Goal: Task Accomplishment & Management: Manage account settings

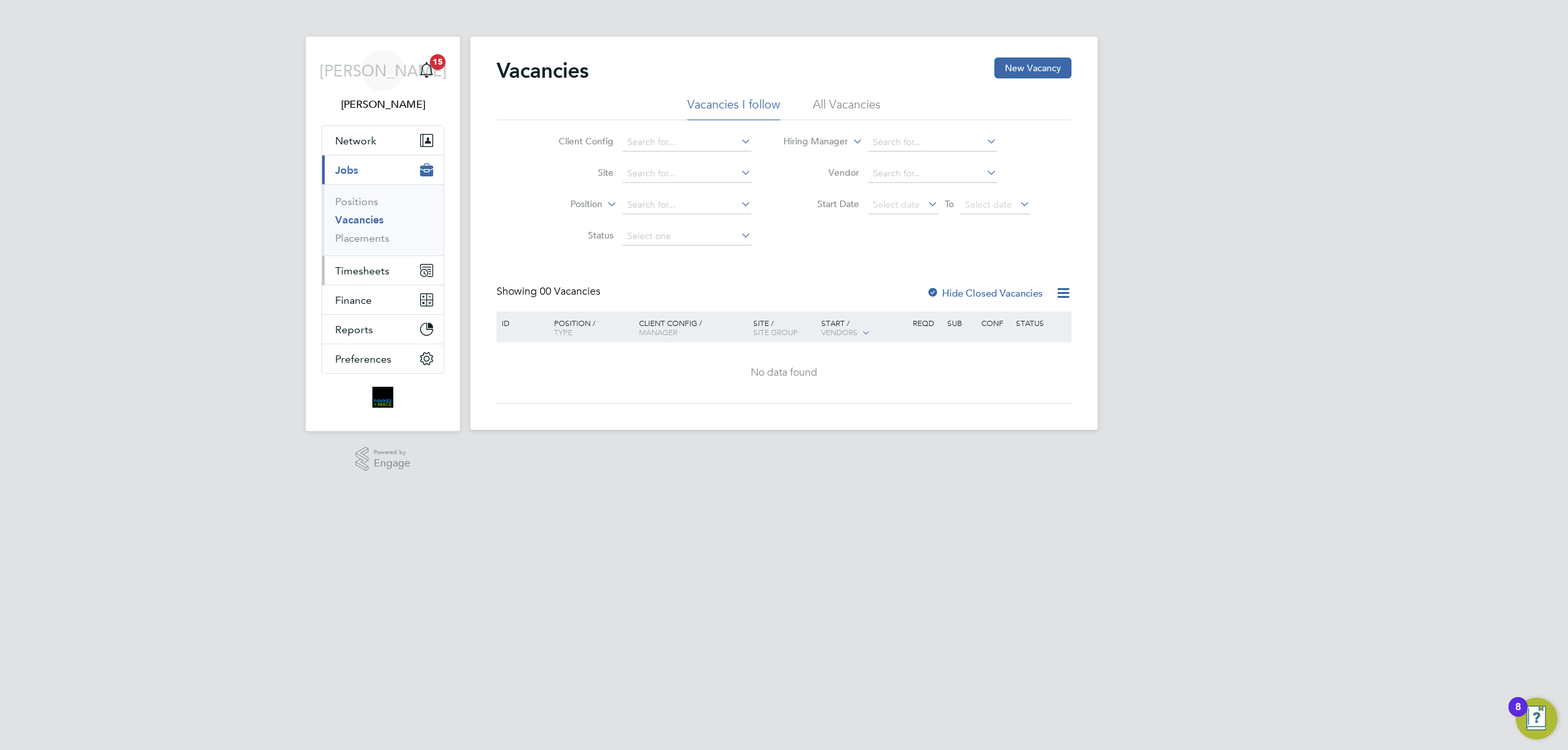
click at [376, 271] on span "Timesheets" at bounding box center [363, 270] width 54 height 12
click at [376, 229] on link "Timesheets" at bounding box center [363, 231] width 54 height 12
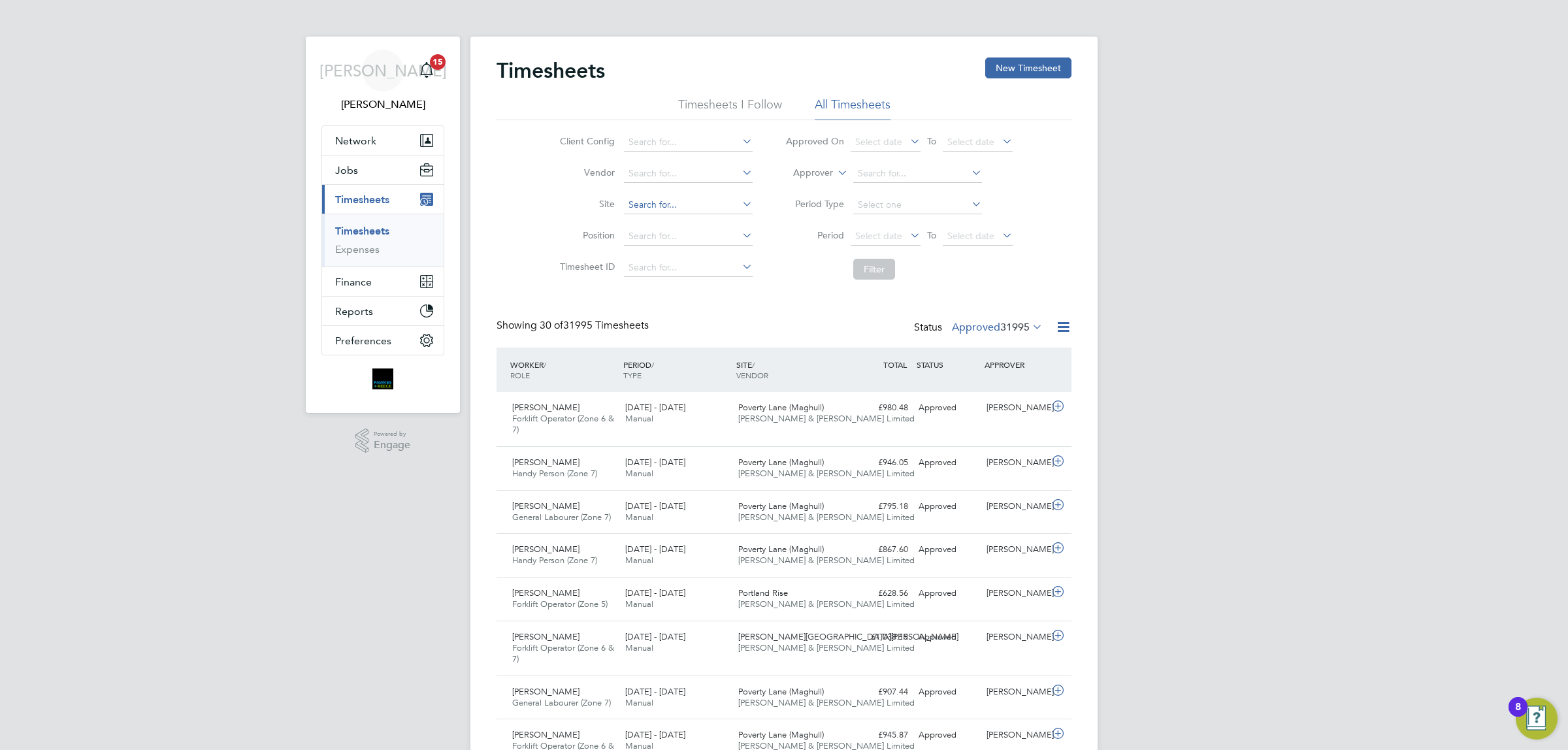
click at [674, 201] on input at bounding box center [689, 205] width 129 height 19
click at [698, 247] on li "Bexh ill Phase 2" at bounding box center [690, 240] width 135 height 18
type input "Bexhill Phase 2"
click at [882, 229] on span "Select date" at bounding box center [886, 237] width 70 height 18
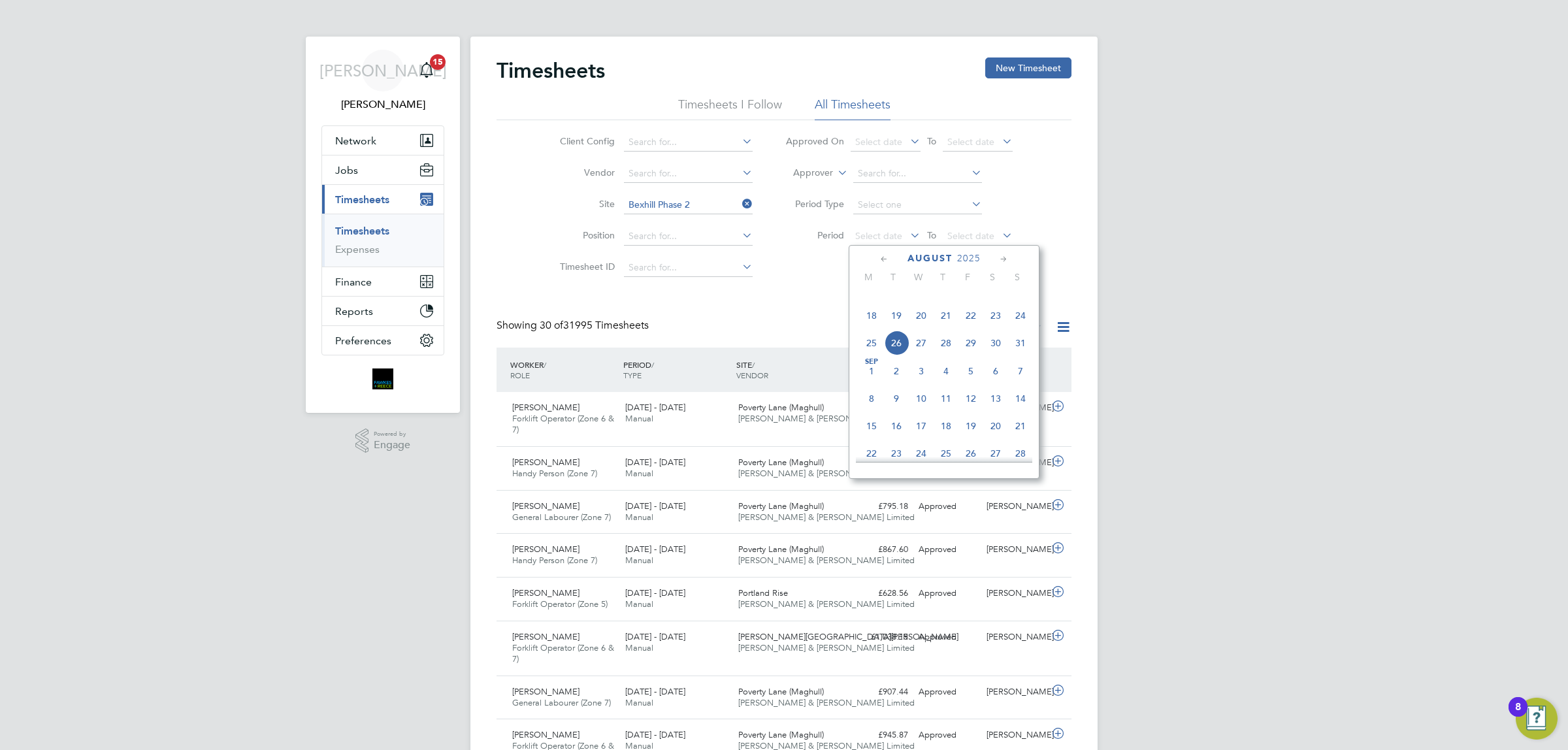
click at [864, 328] on span "18" at bounding box center [871, 315] width 25 height 25
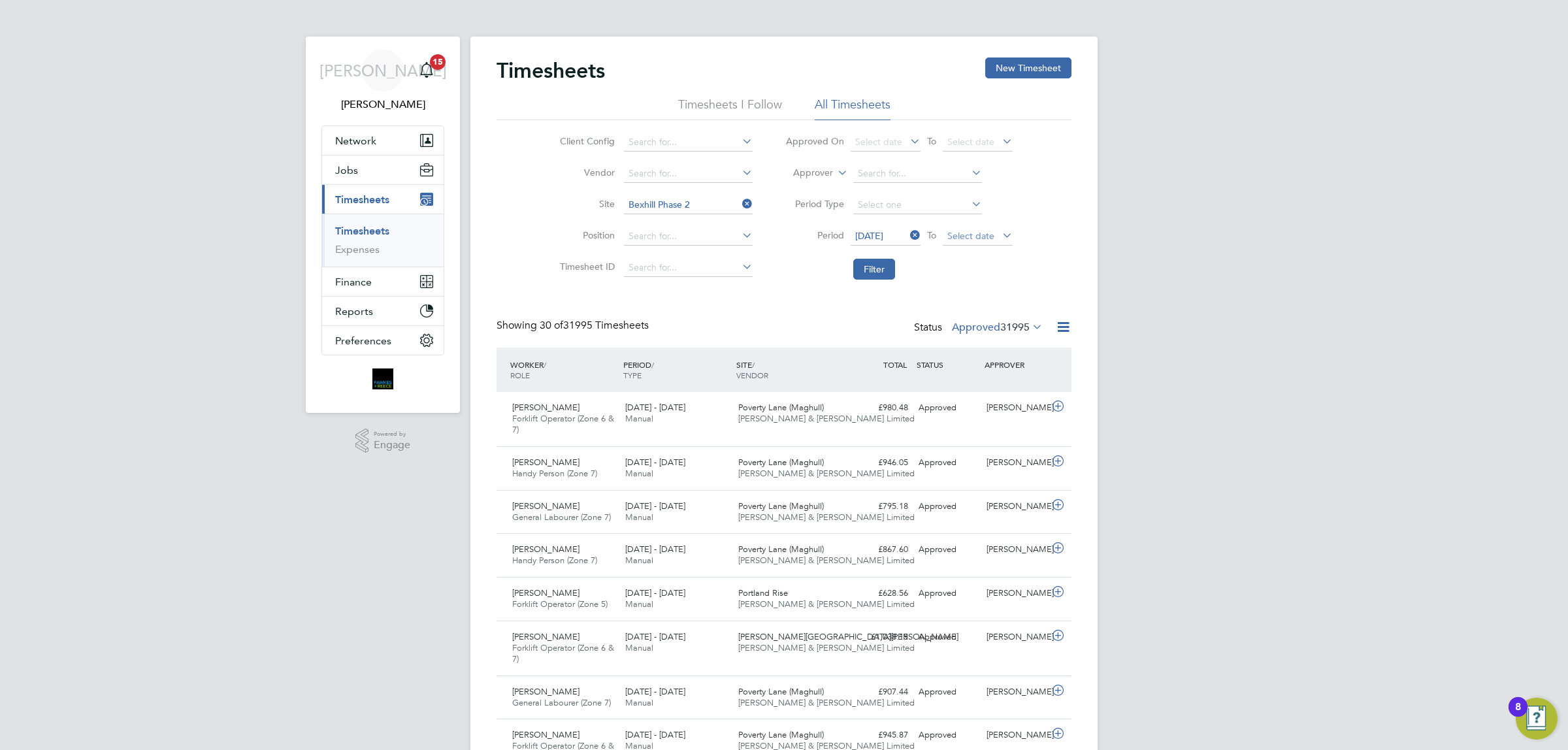
click at [991, 237] on span "Select date" at bounding box center [971, 236] width 47 height 11
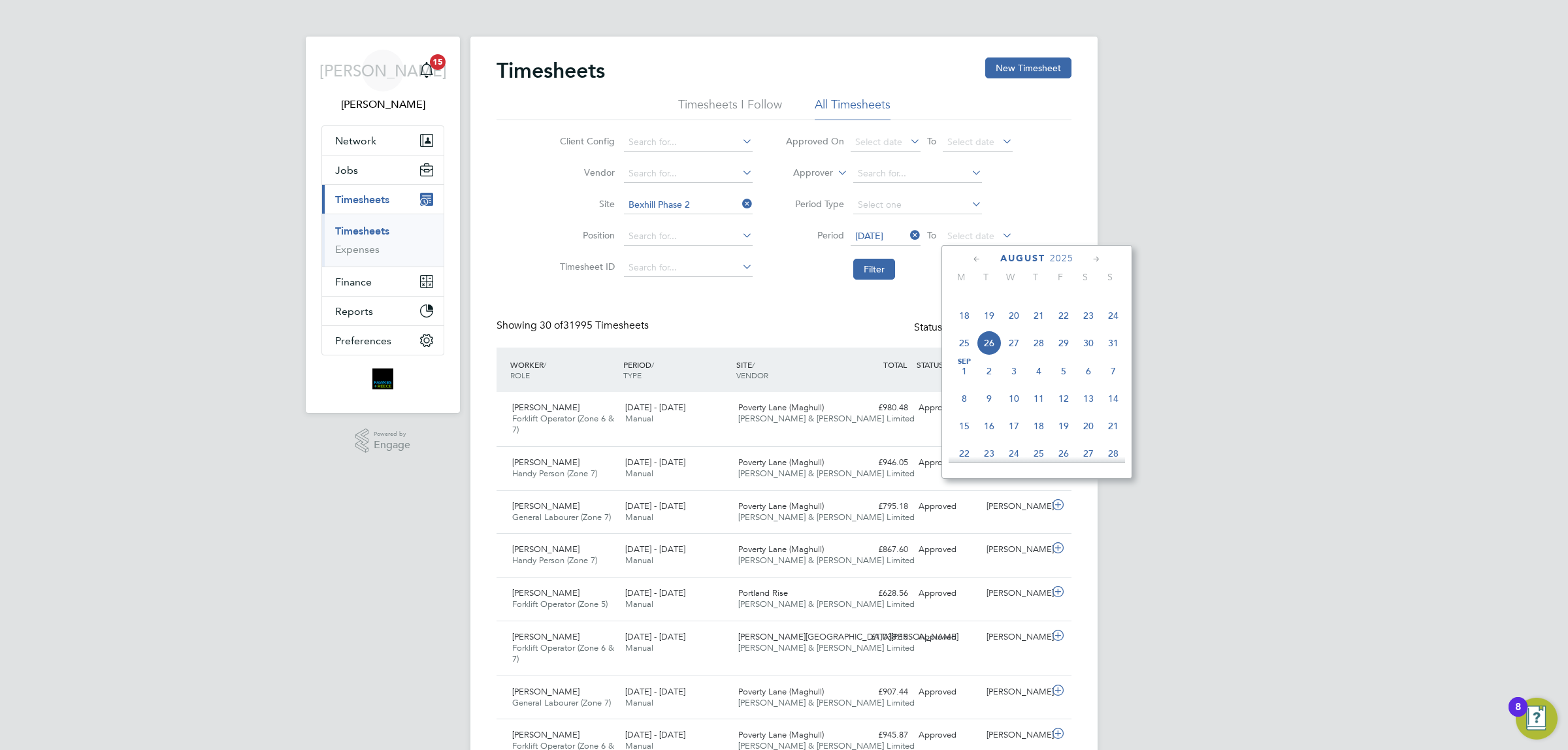
click at [1120, 327] on span "24" at bounding box center [1113, 315] width 25 height 25
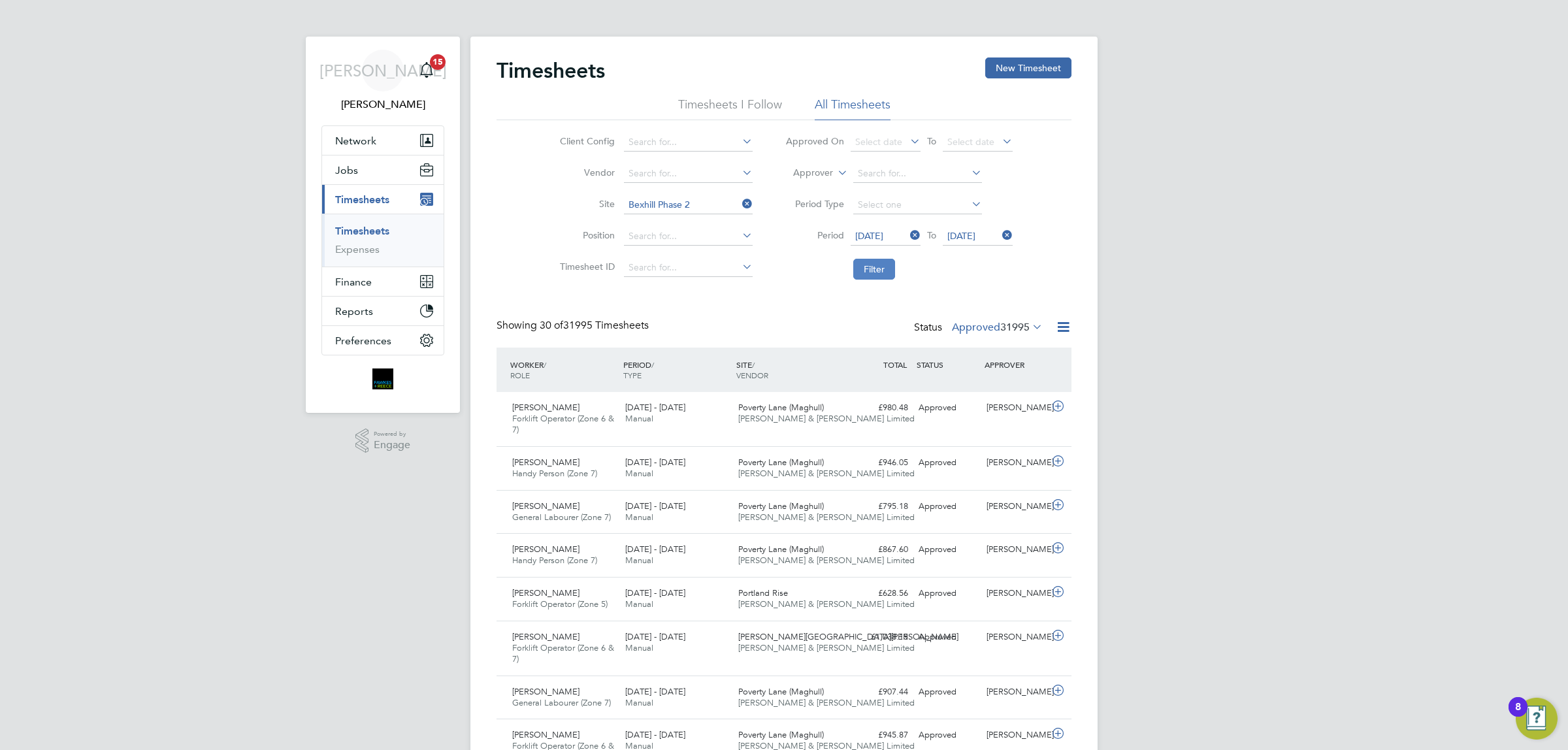
click at [854, 272] on button "Filter" at bounding box center [874, 269] width 42 height 21
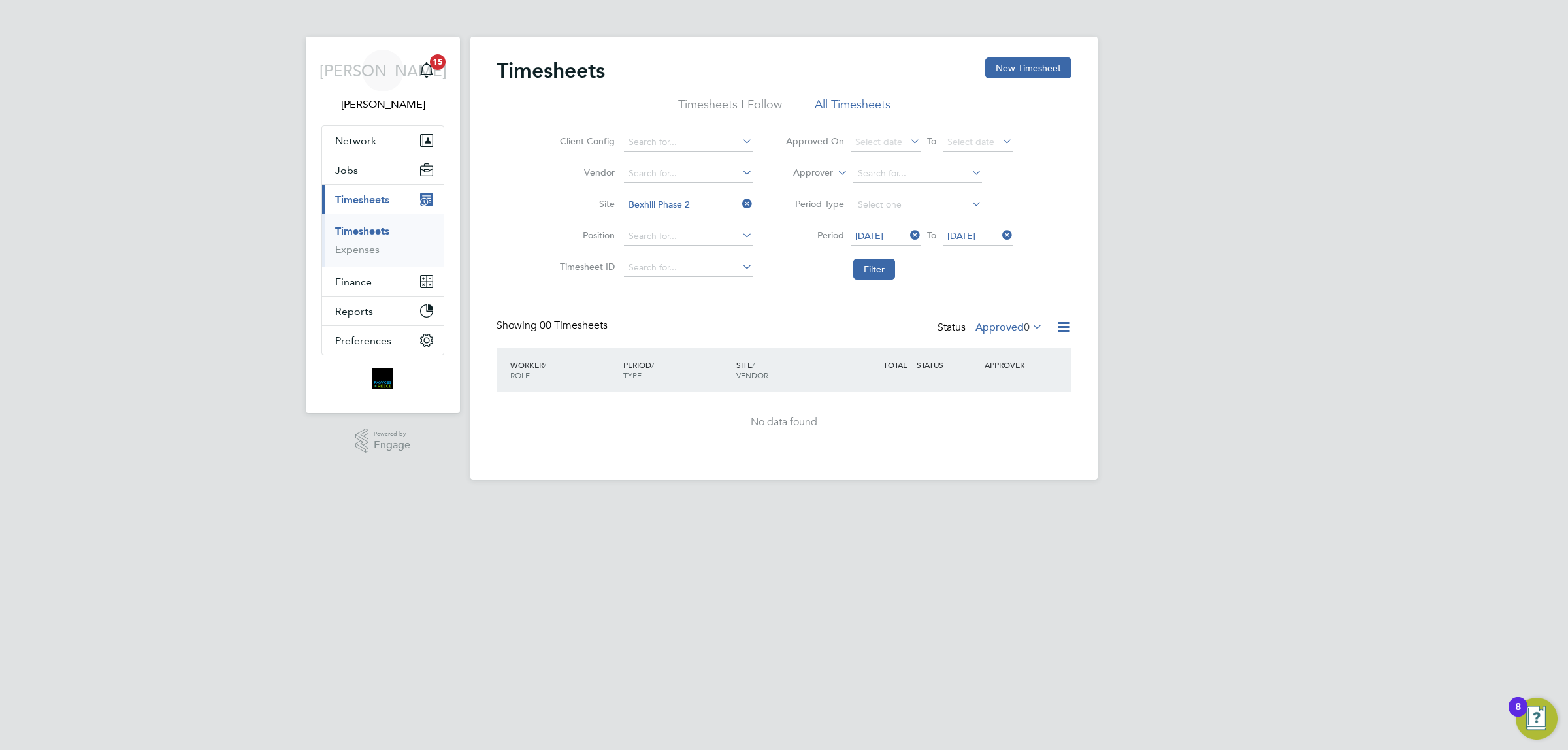
click at [712, 185] on li "Vendor" at bounding box center [654, 174] width 229 height 32
click at [709, 204] on input at bounding box center [689, 205] width 129 height 19
click at [885, 266] on button "Filter" at bounding box center [874, 269] width 42 height 21
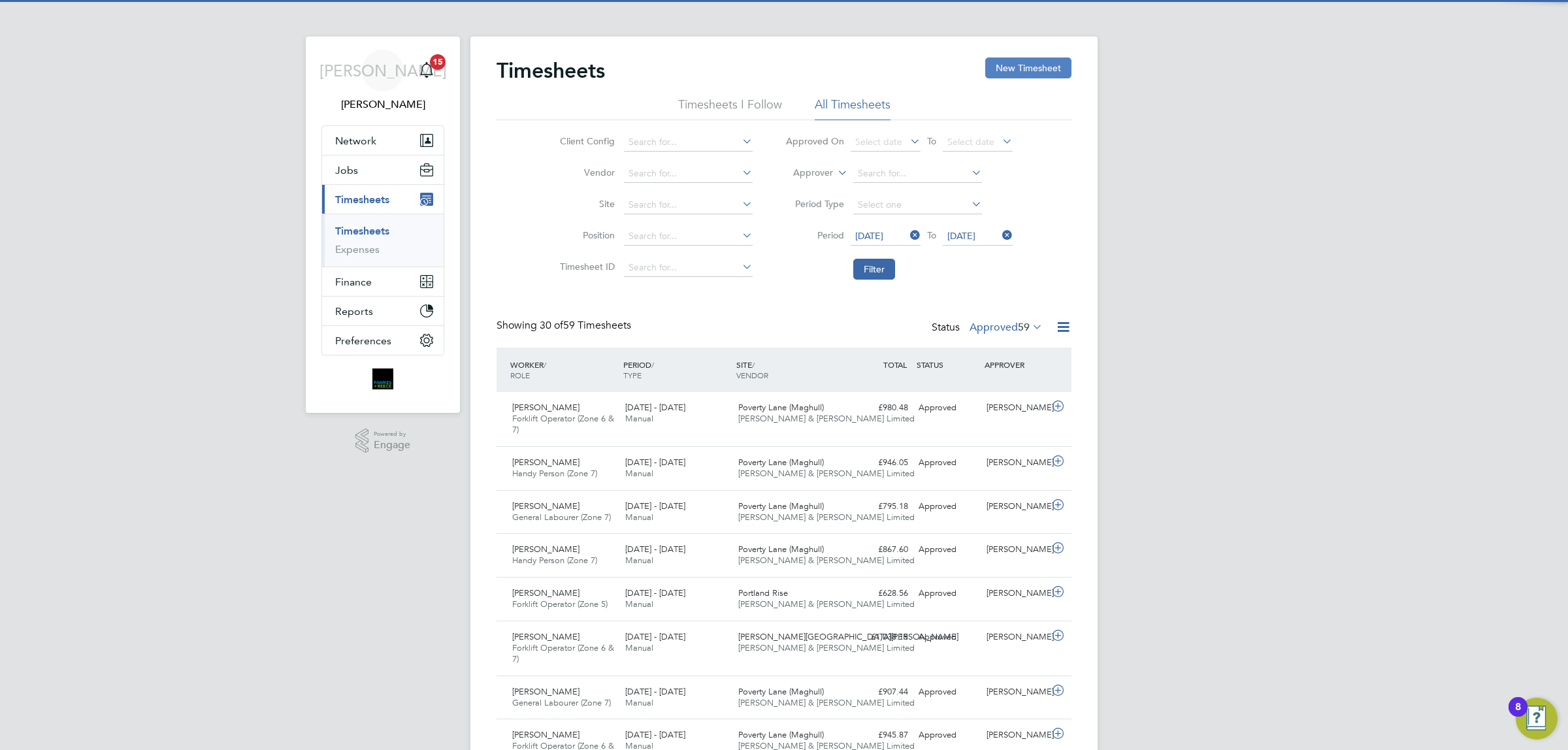
click at [1018, 63] on button "New Timesheet" at bounding box center [1028, 67] width 86 height 21
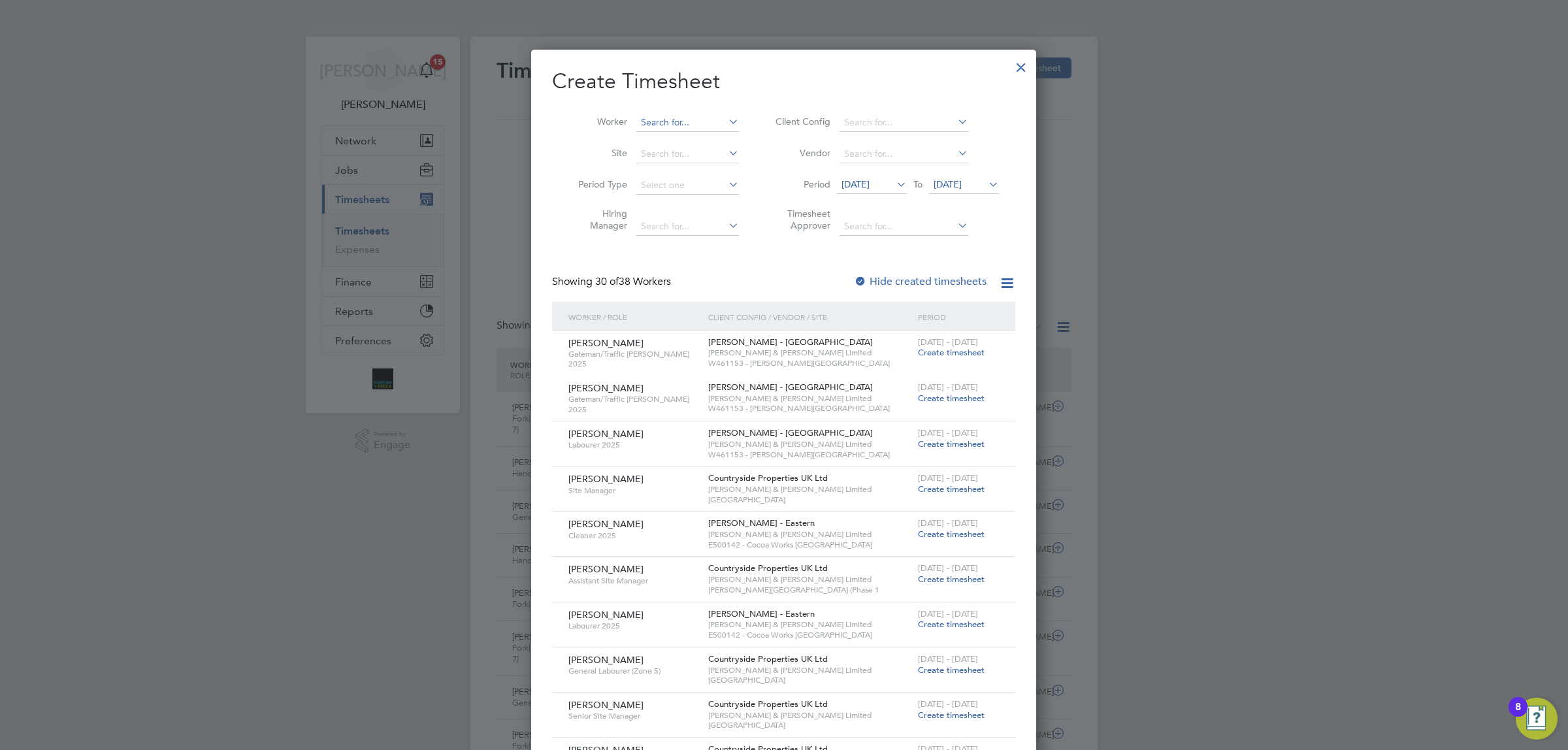
click at [693, 118] on input at bounding box center [687, 123] width 102 height 19
click at [705, 134] on li "M [PERSON_NAME]" at bounding box center [692, 140] width 113 height 18
type input "[PERSON_NAME]"
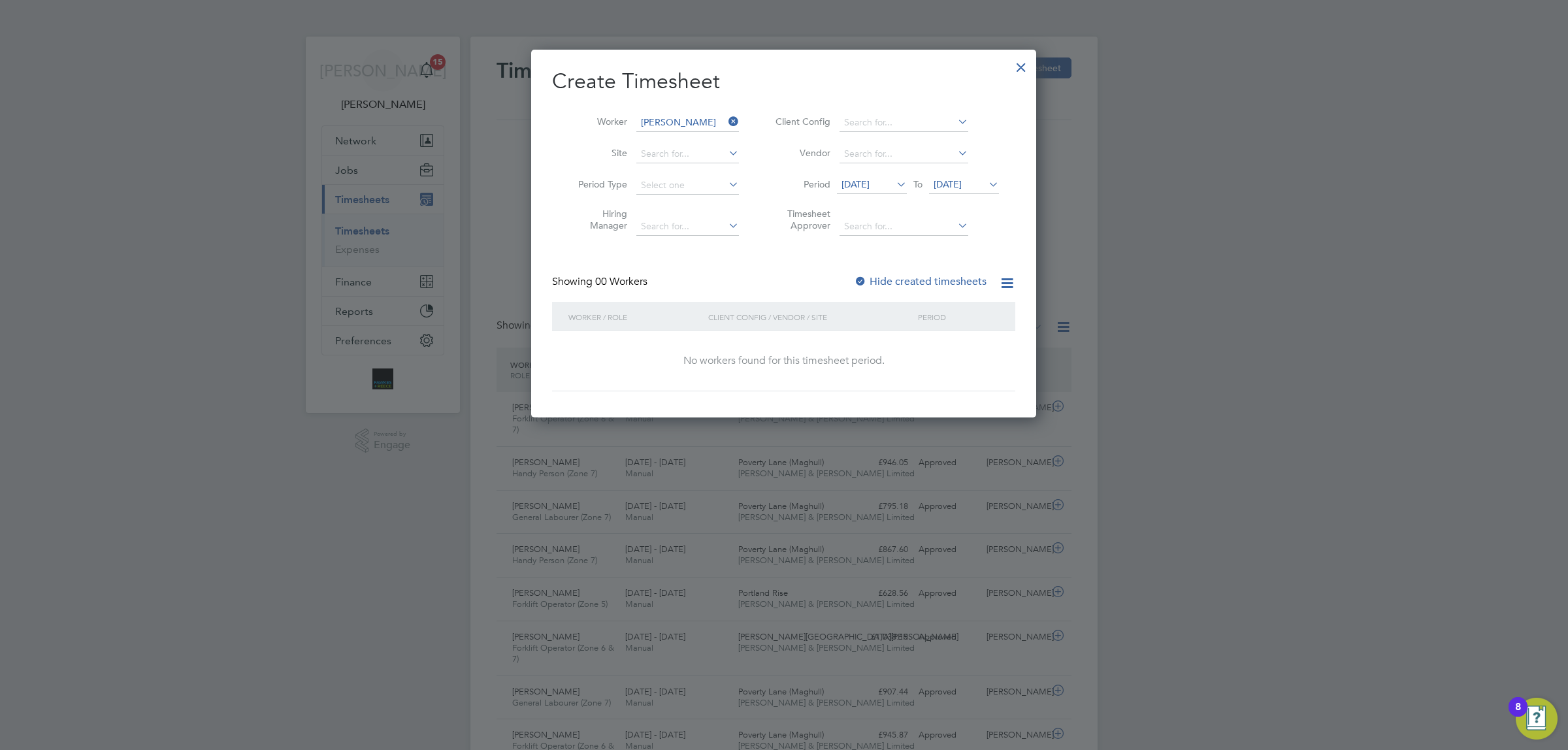
click at [962, 186] on span "[DATE]" at bounding box center [947, 184] width 28 height 11
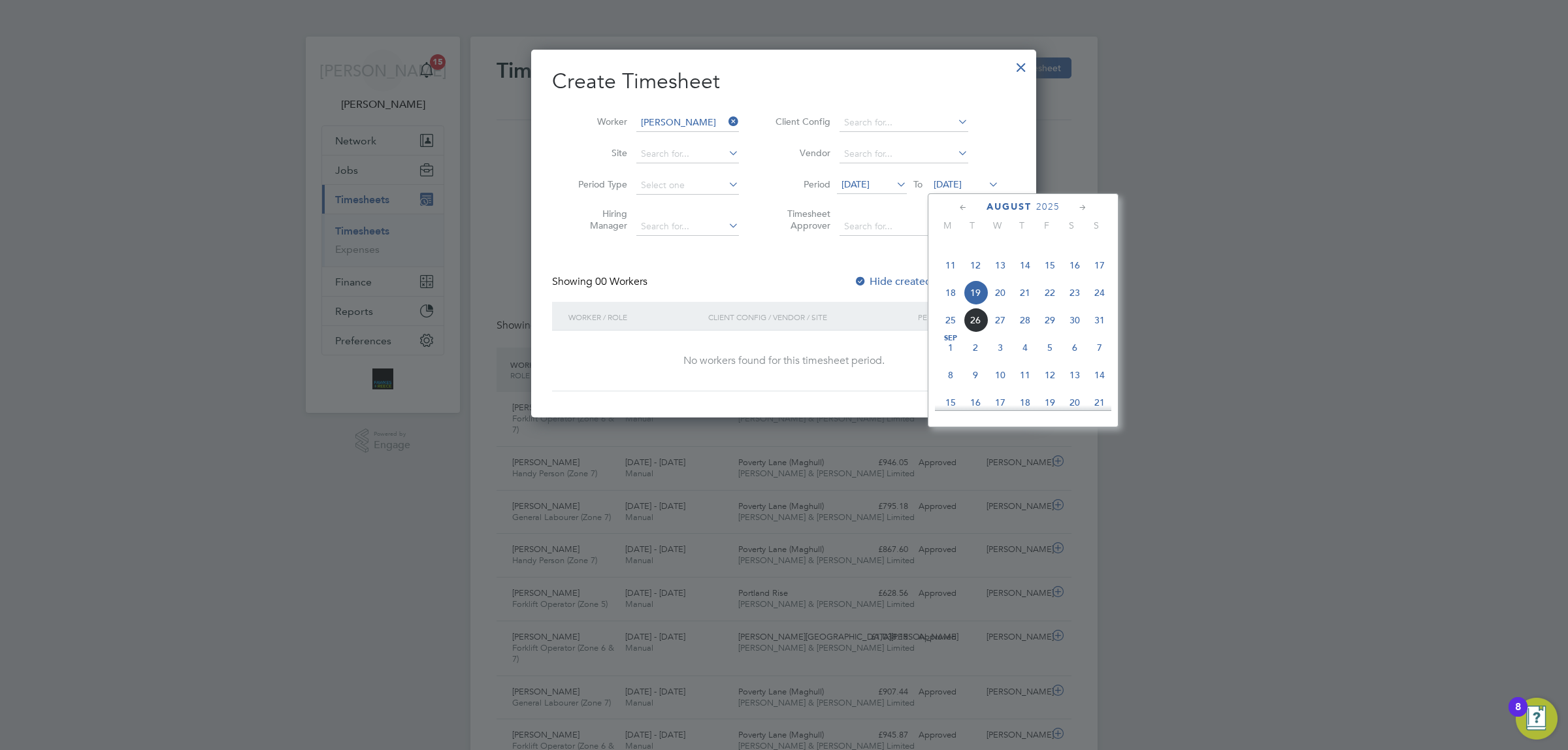
click at [1102, 305] on span "24" at bounding box center [1099, 293] width 25 height 25
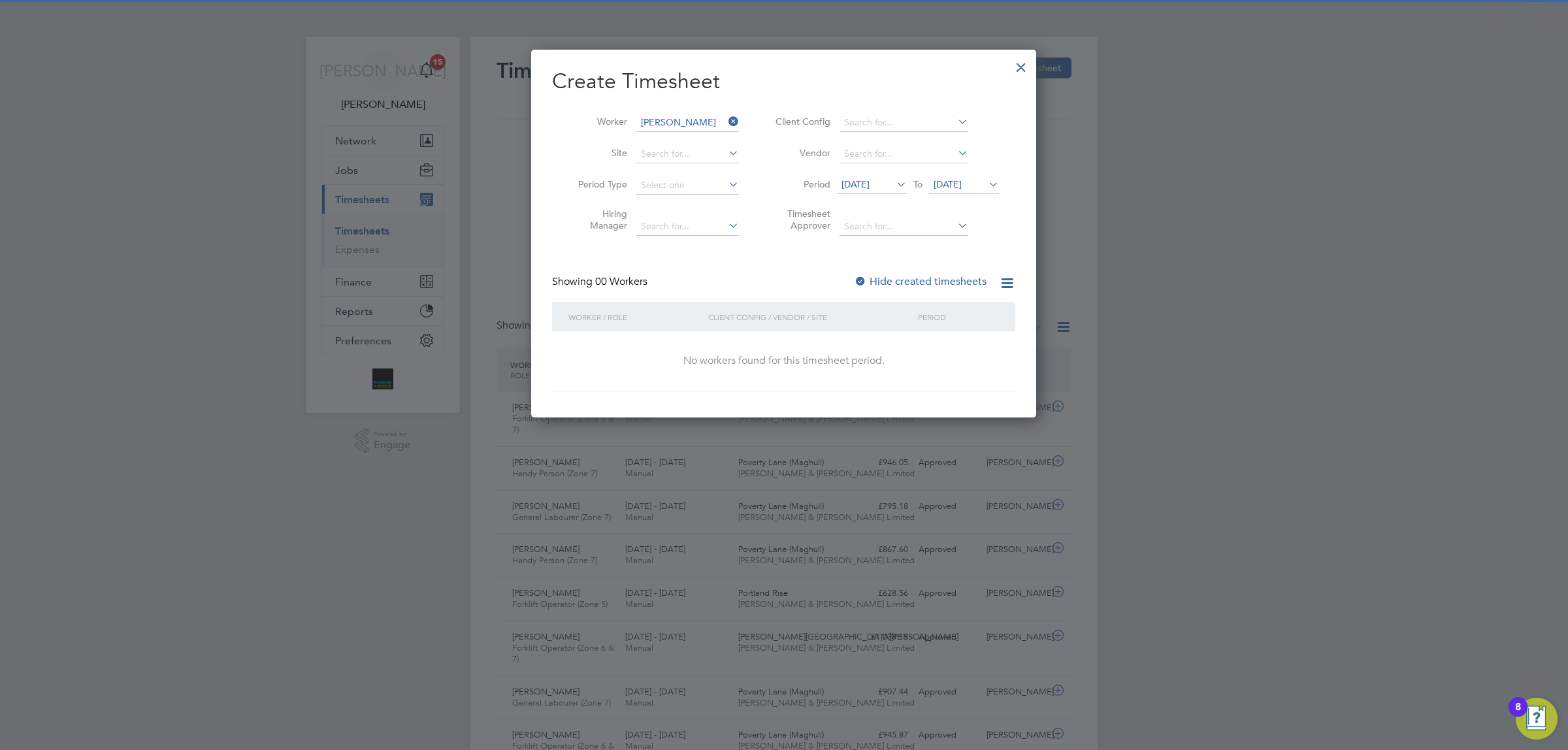
click at [869, 282] on label "Hide created timesheets" at bounding box center [919, 282] width 133 height 13
click at [978, 172] on li "Period [DATE] To [DATE]" at bounding box center [885, 186] width 260 height 32
click at [985, 186] on icon at bounding box center [985, 184] width 0 height 19
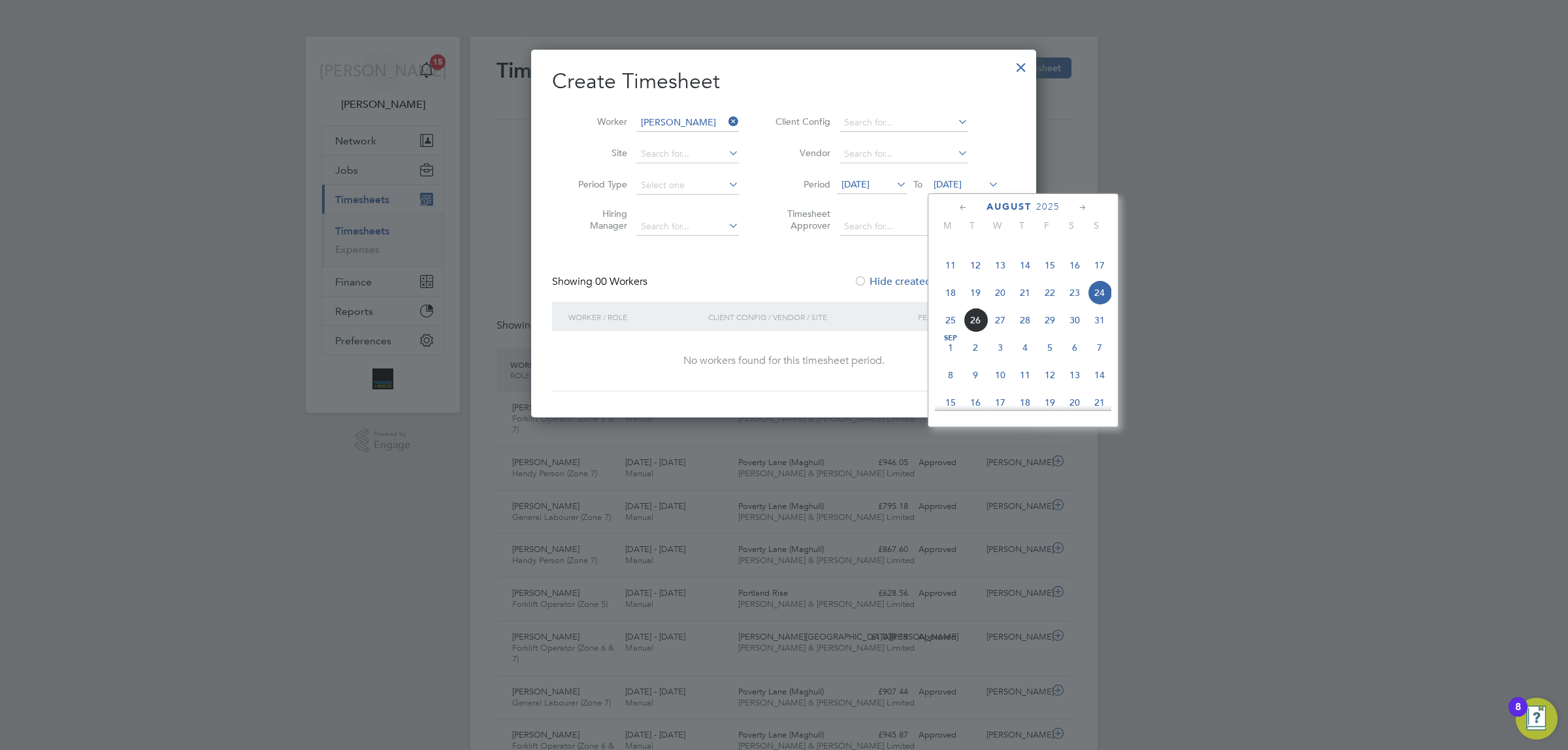
click at [1097, 305] on span "24" at bounding box center [1099, 293] width 25 height 25
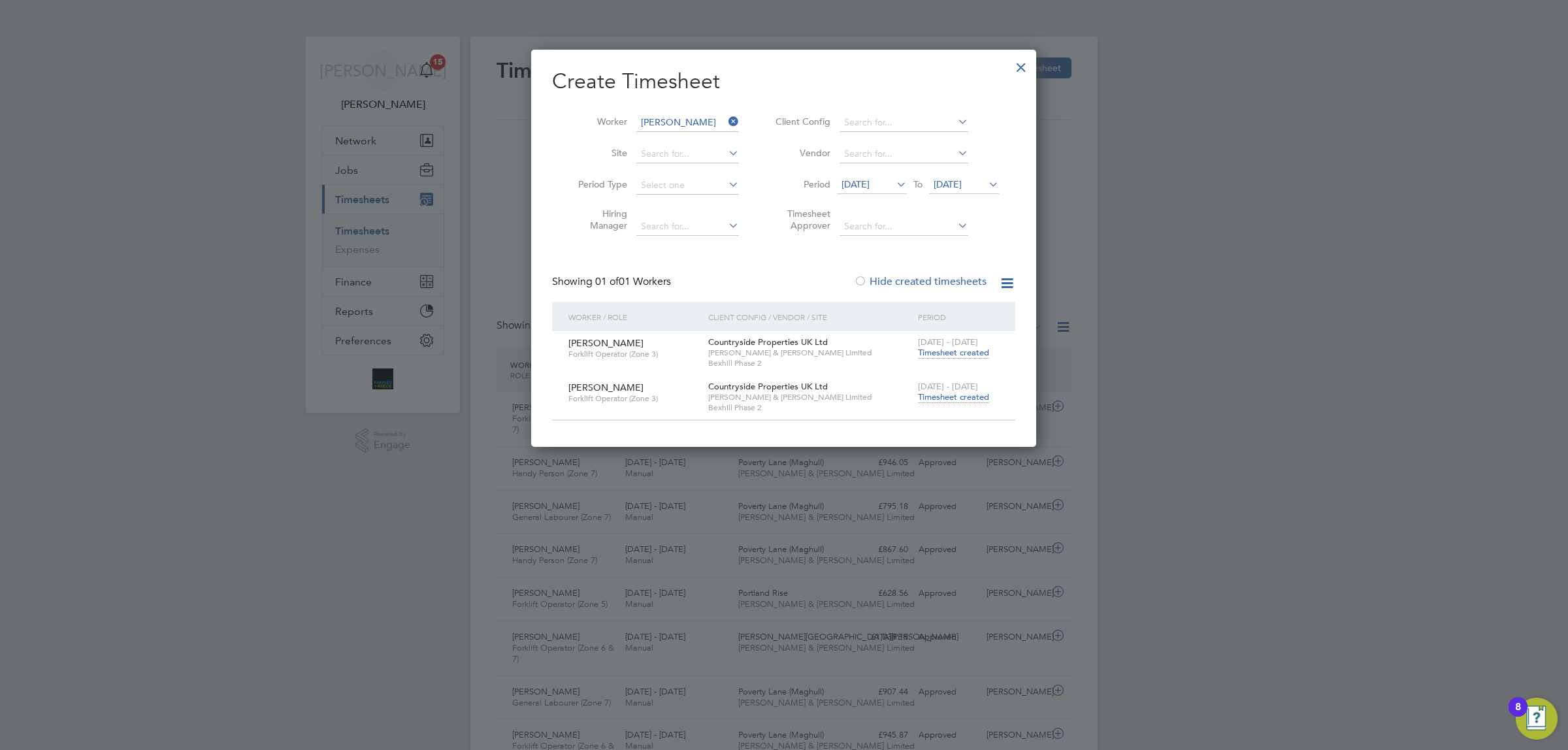
click at [949, 392] on span "Timesheet created" at bounding box center [953, 397] width 71 height 11
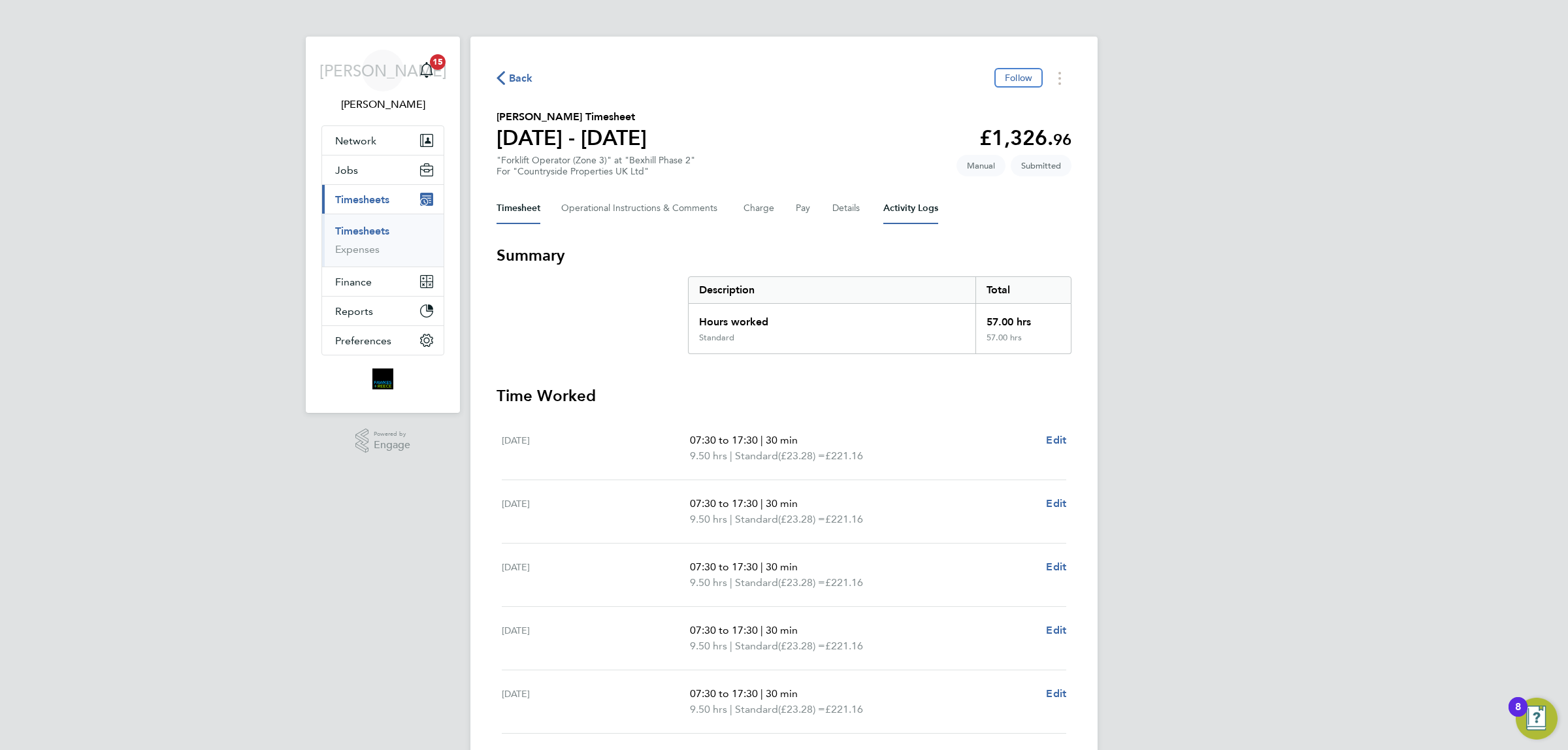
click at [914, 218] on Logs-tab "Activity Logs" at bounding box center [910, 209] width 55 height 32
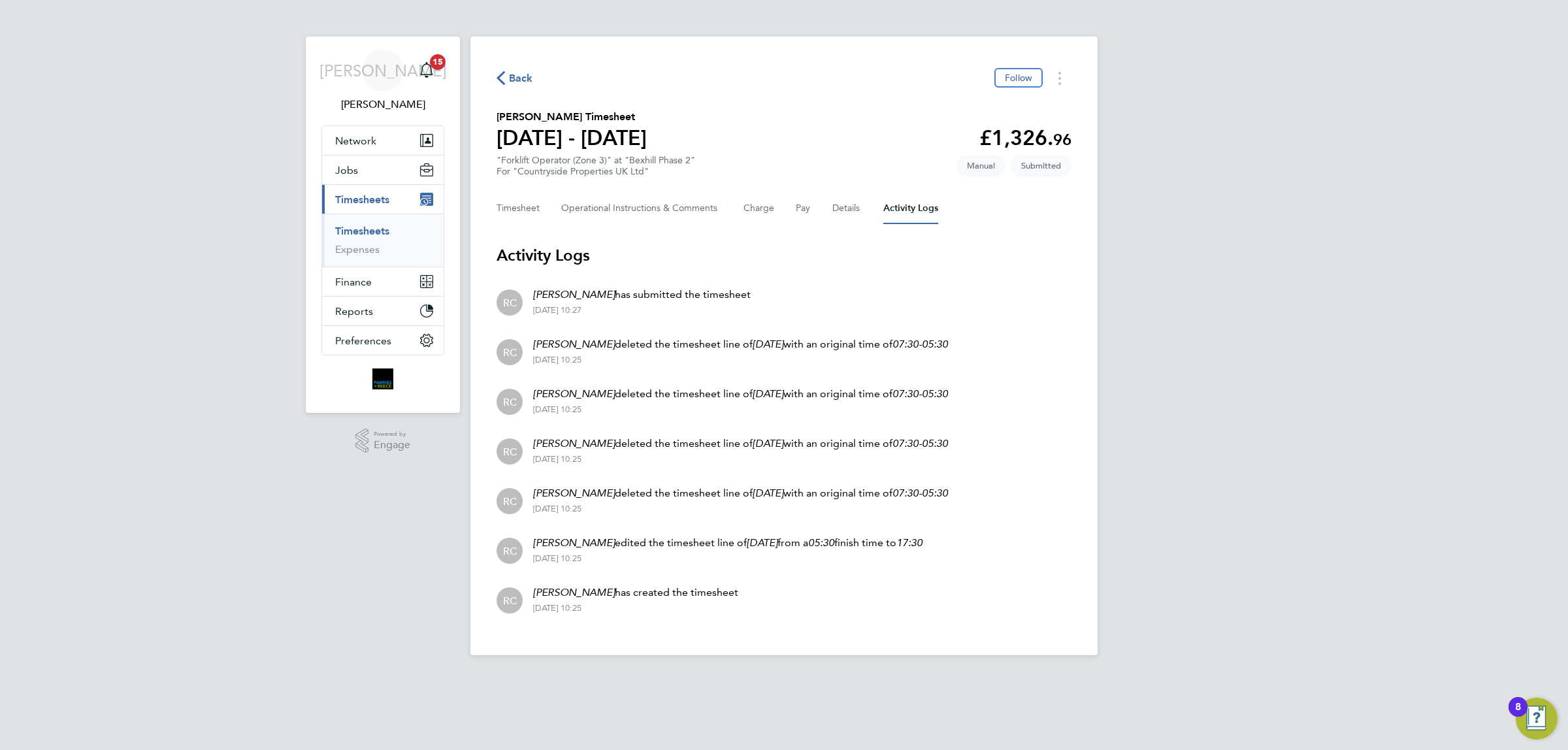
click at [520, 76] on span "Back" at bounding box center [521, 78] width 24 height 16
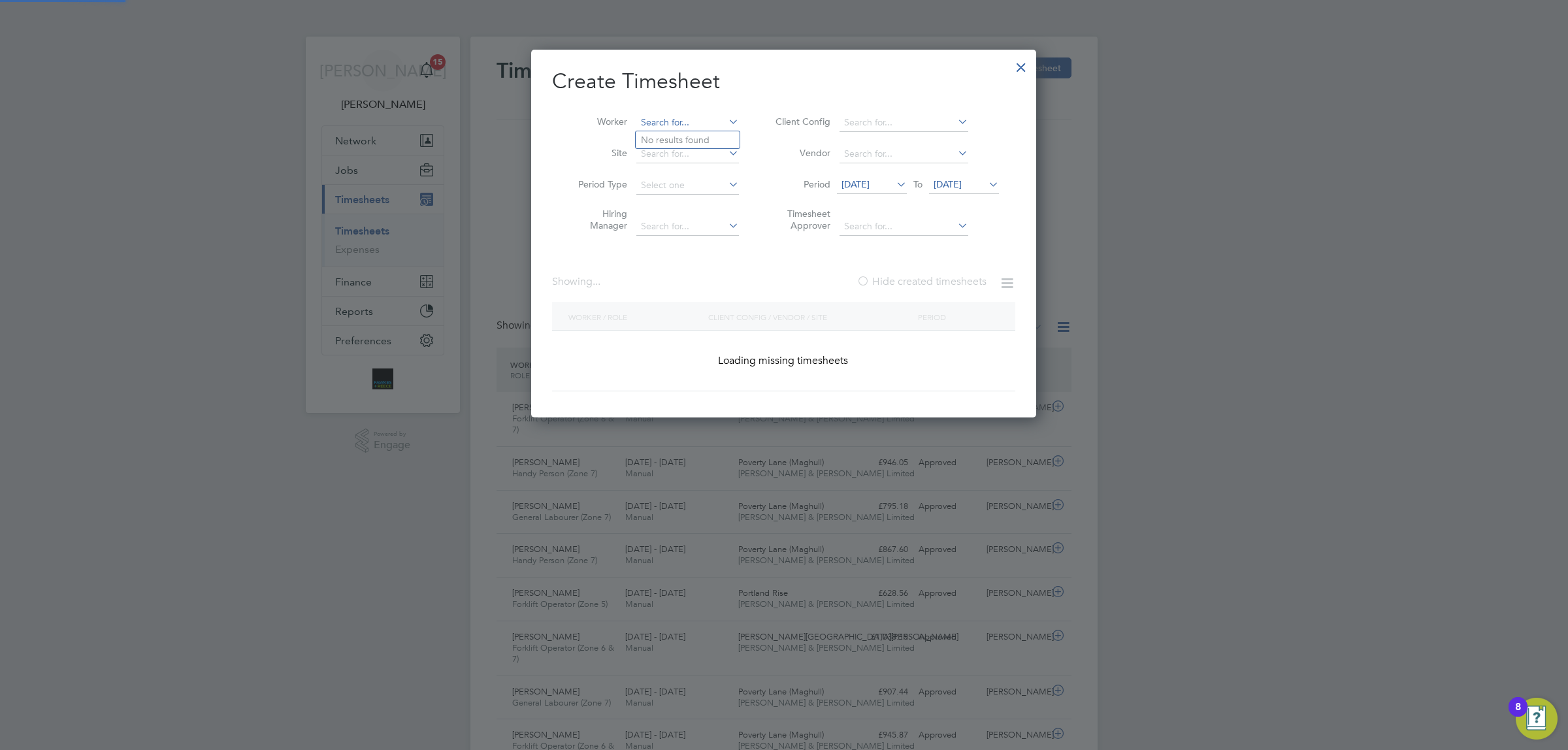
click at [664, 115] on input at bounding box center [687, 123] width 102 height 19
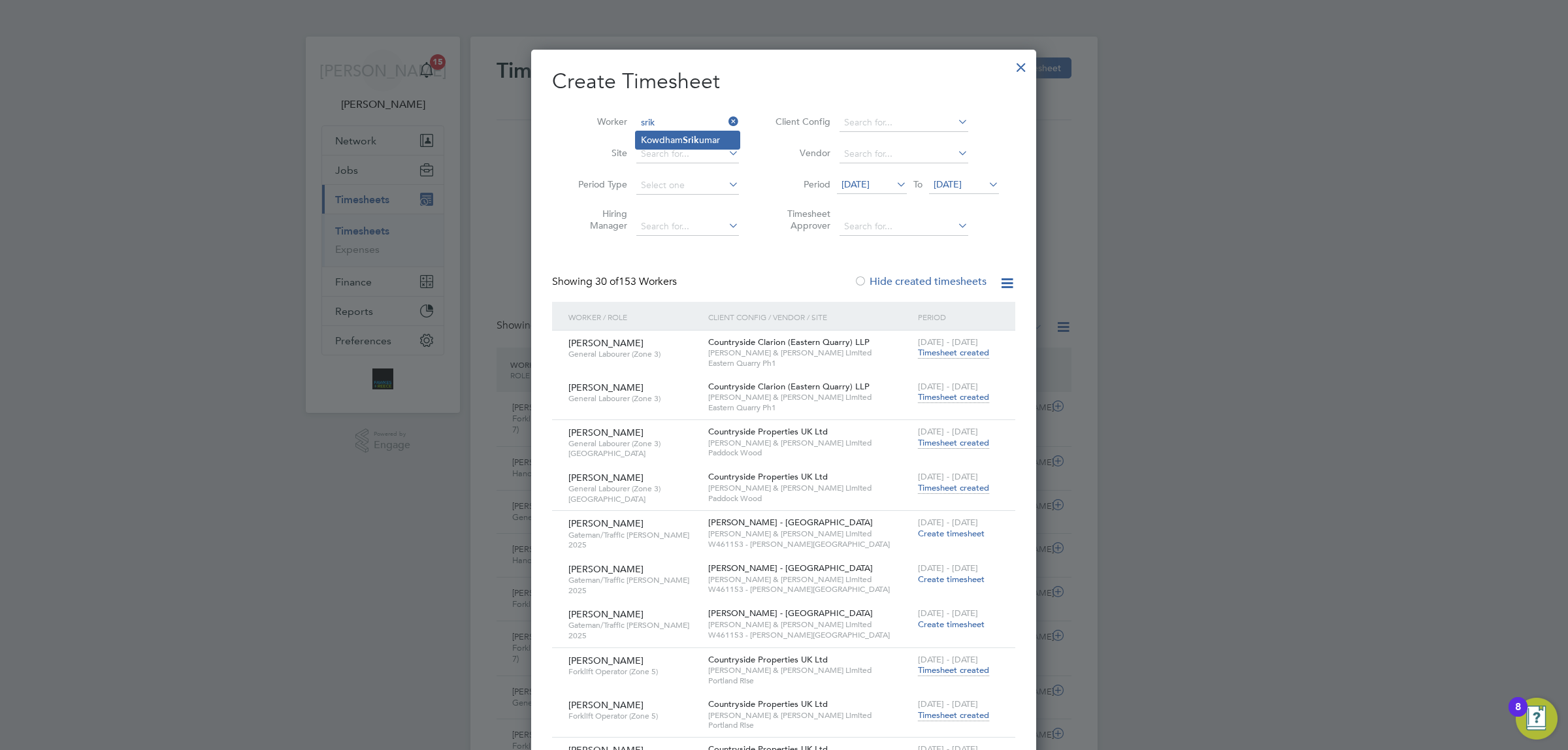
click at [709, 142] on li "[PERSON_NAME]" at bounding box center [687, 140] width 104 height 18
type input "[PERSON_NAME]"
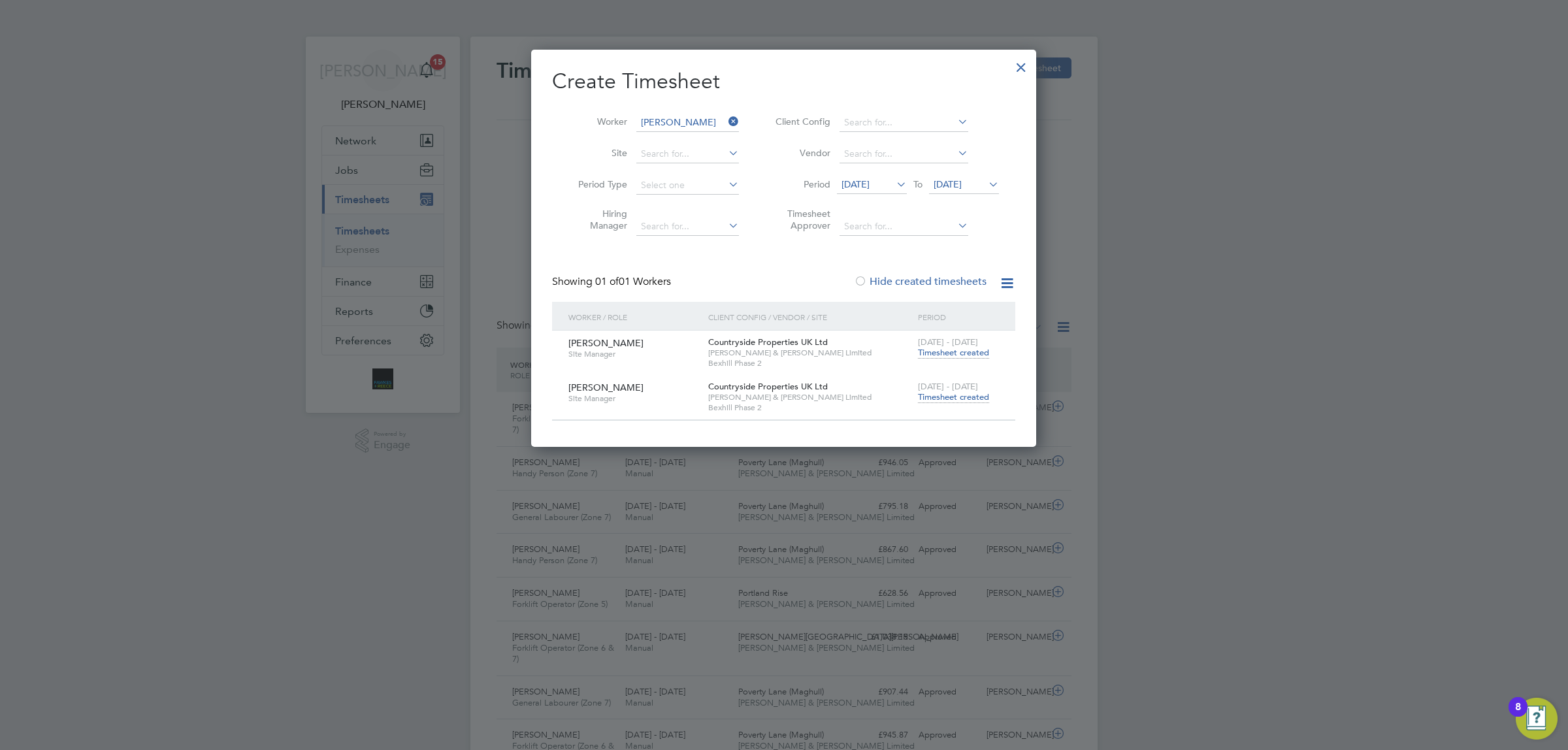
click at [957, 399] on span "Timesheet created" at bounding box center [953, 397] width 71 height 11
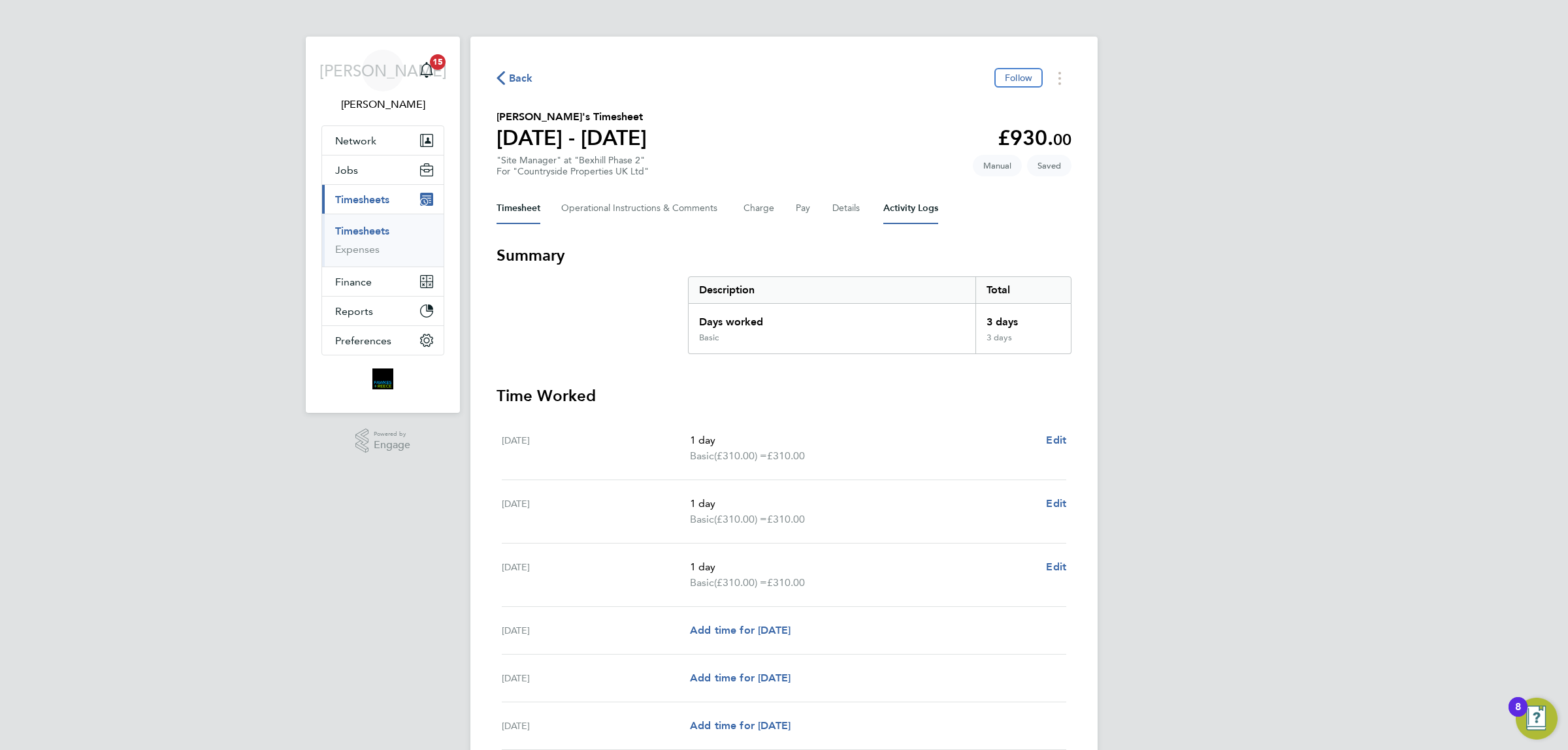
click at [922, 201] on Logs-tab "Activity Logs" at bounding box center [910, 209] width 55 height 32
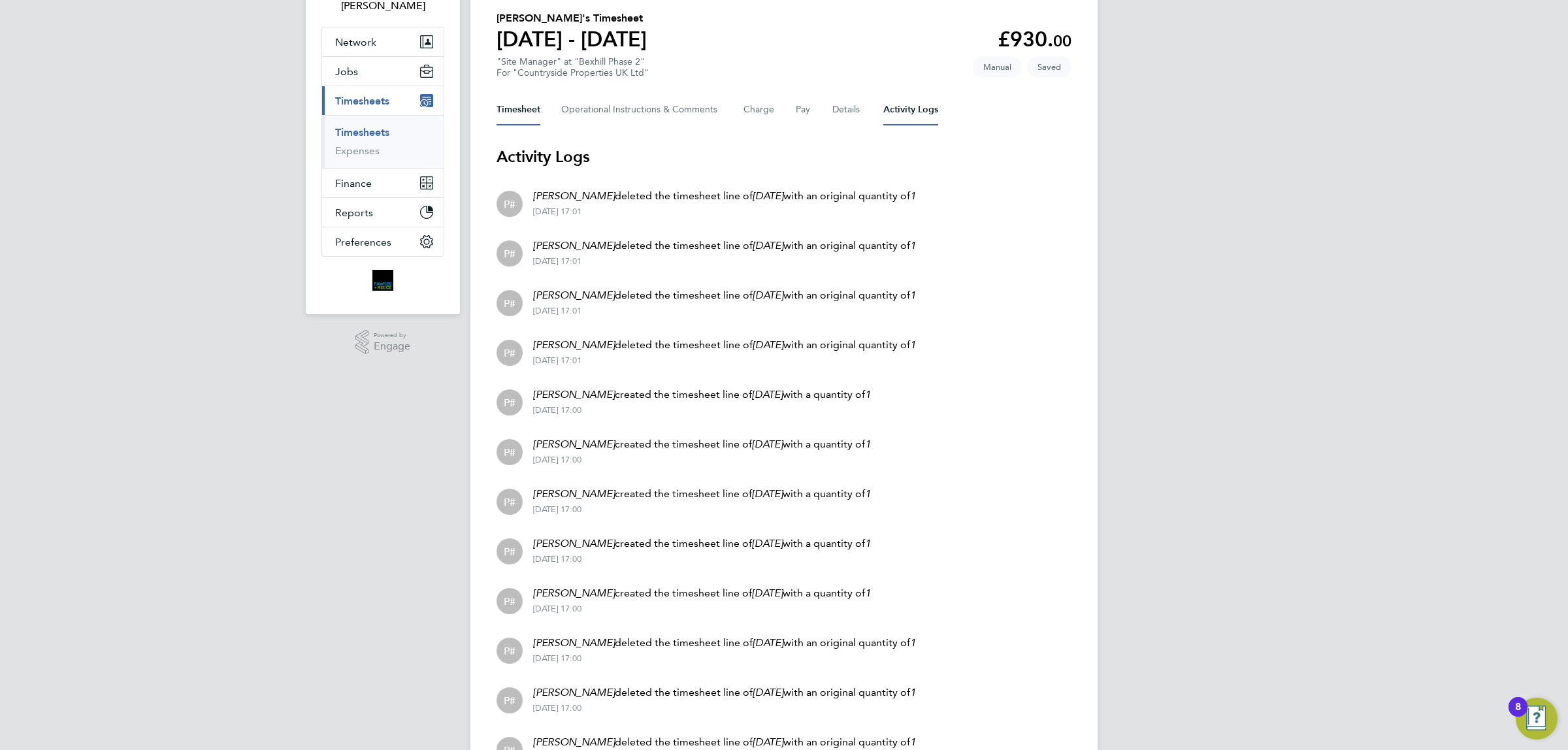
click at [497, 108] on button "Timesheet" at bounding box center [518, 110] width 44 height 32
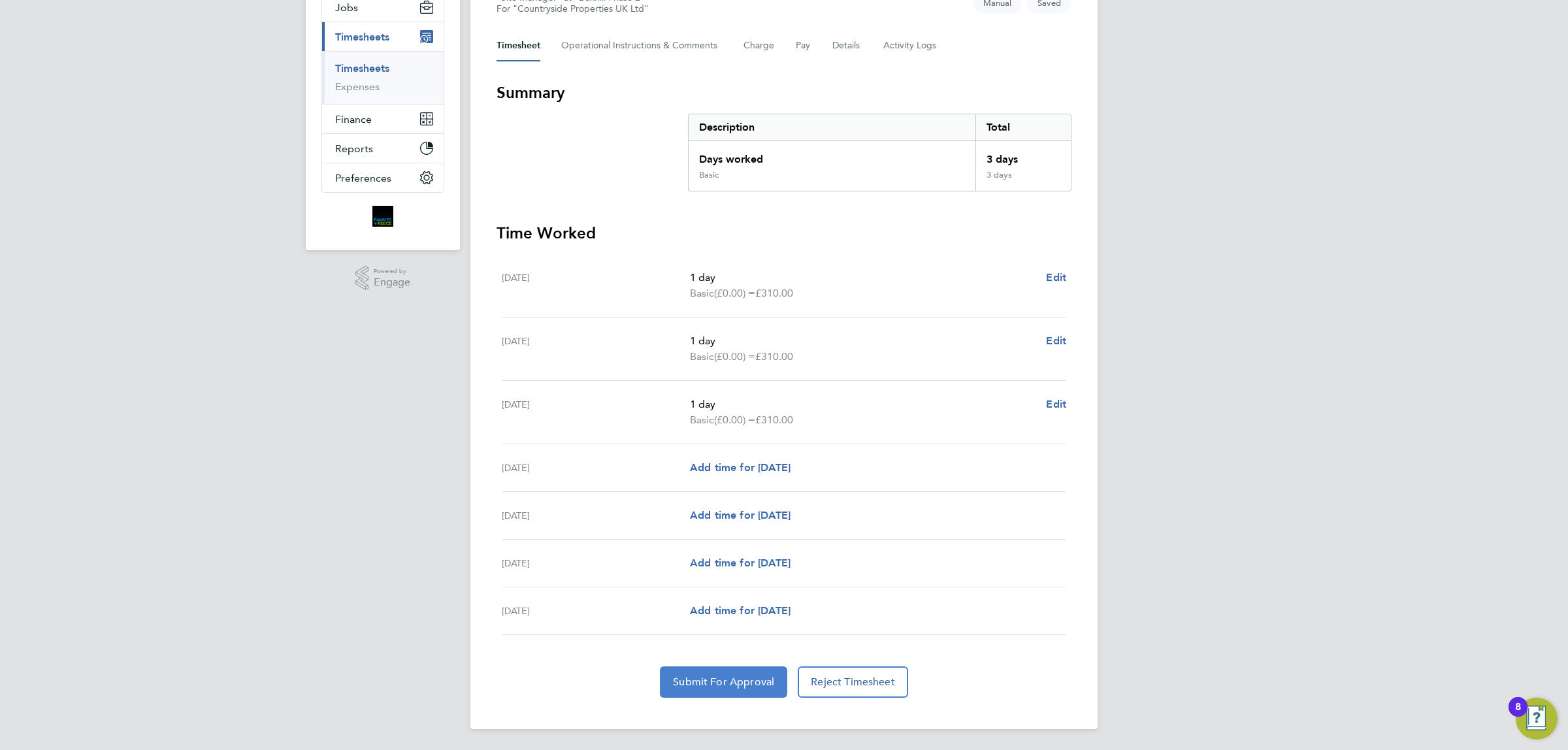
click at [714, 680] on span "Submit For Approval" at bounding box center [723, 683] width 101 height 13
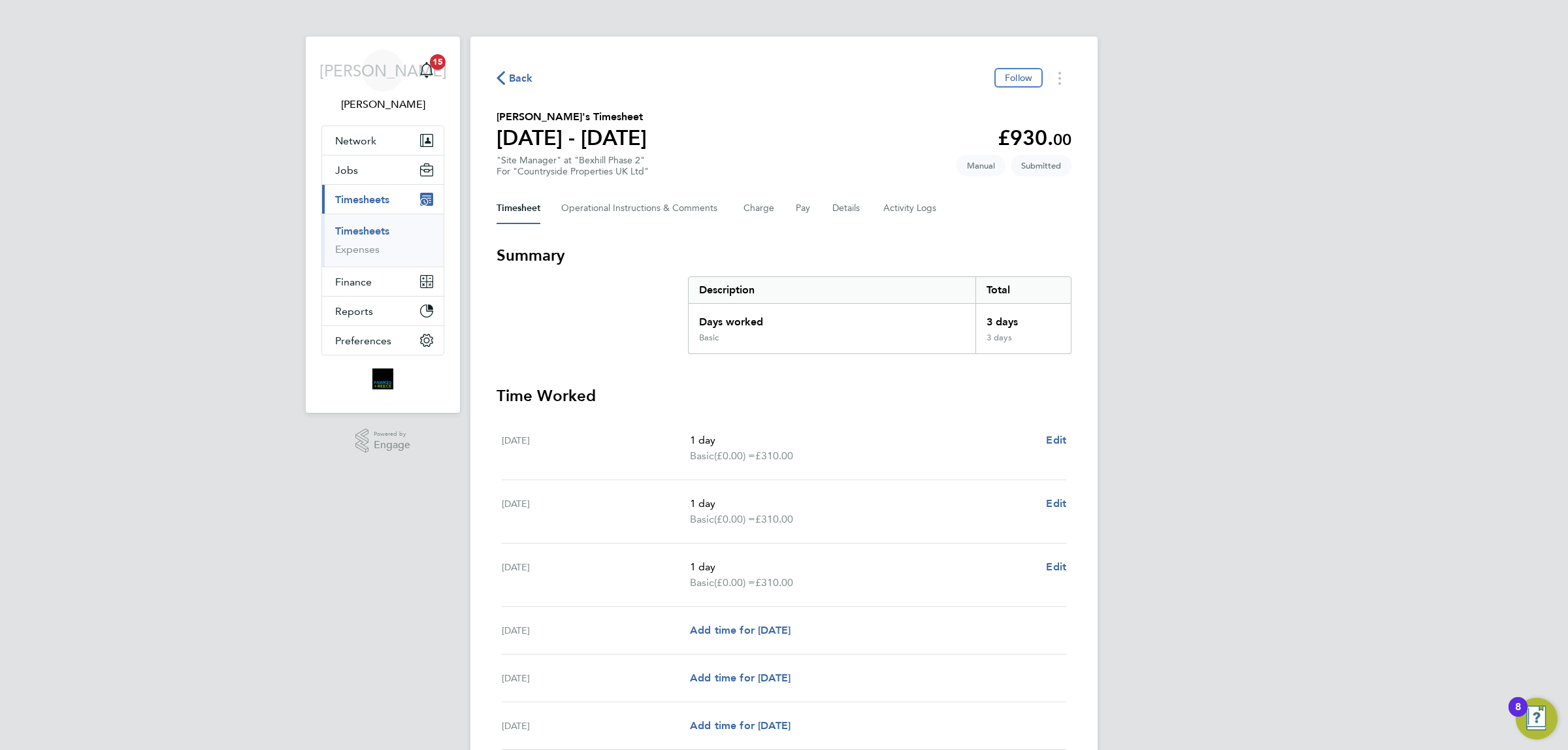
click at [521, 72] on span "Back" at bounding box center [521, 78] width 24 height 16
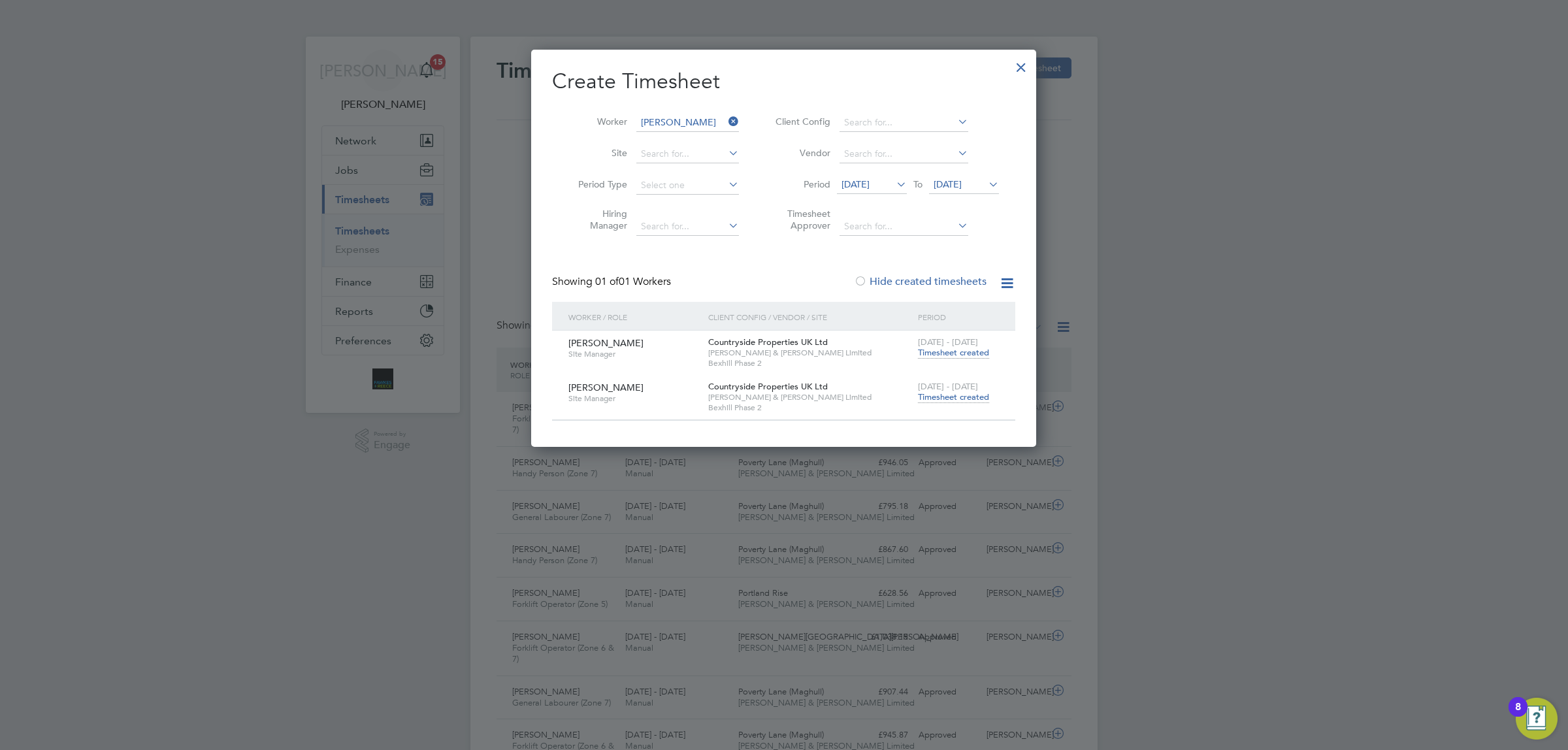
click at [726, 115] on icon at bounding box center [726, 122] width 0 height 19
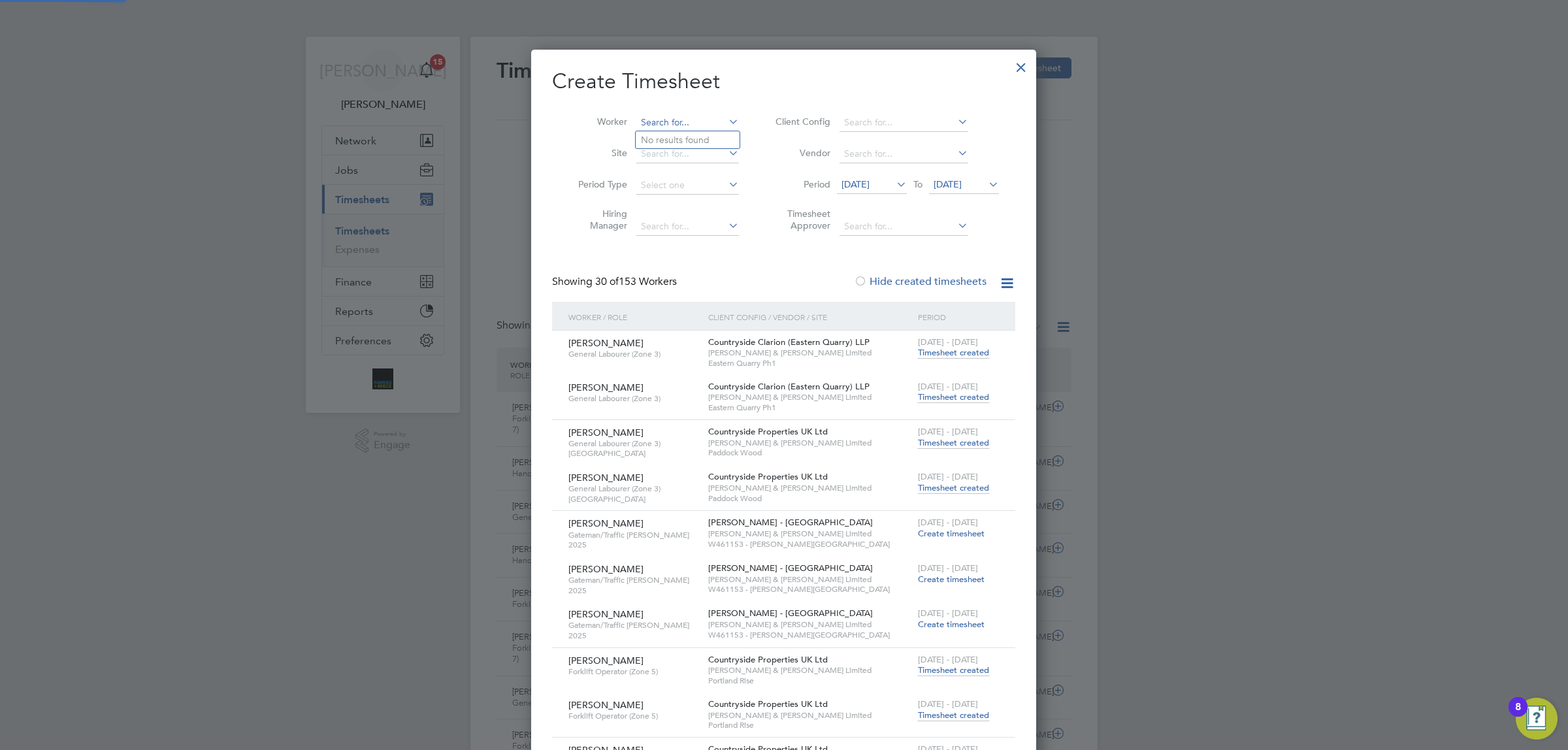
click at [681, 118] on input at bounding box center [687, 123] width 102 height 19
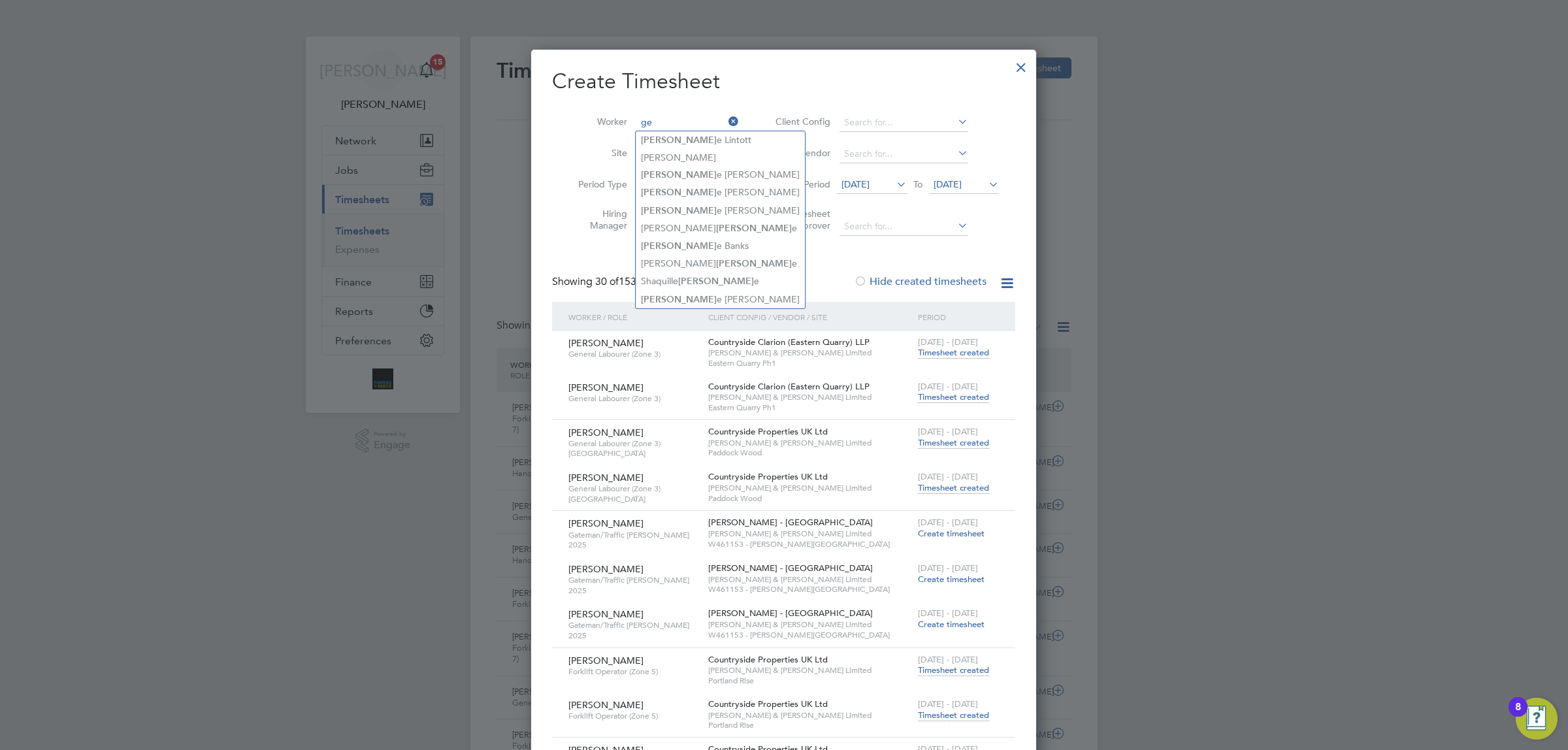
type input "g"
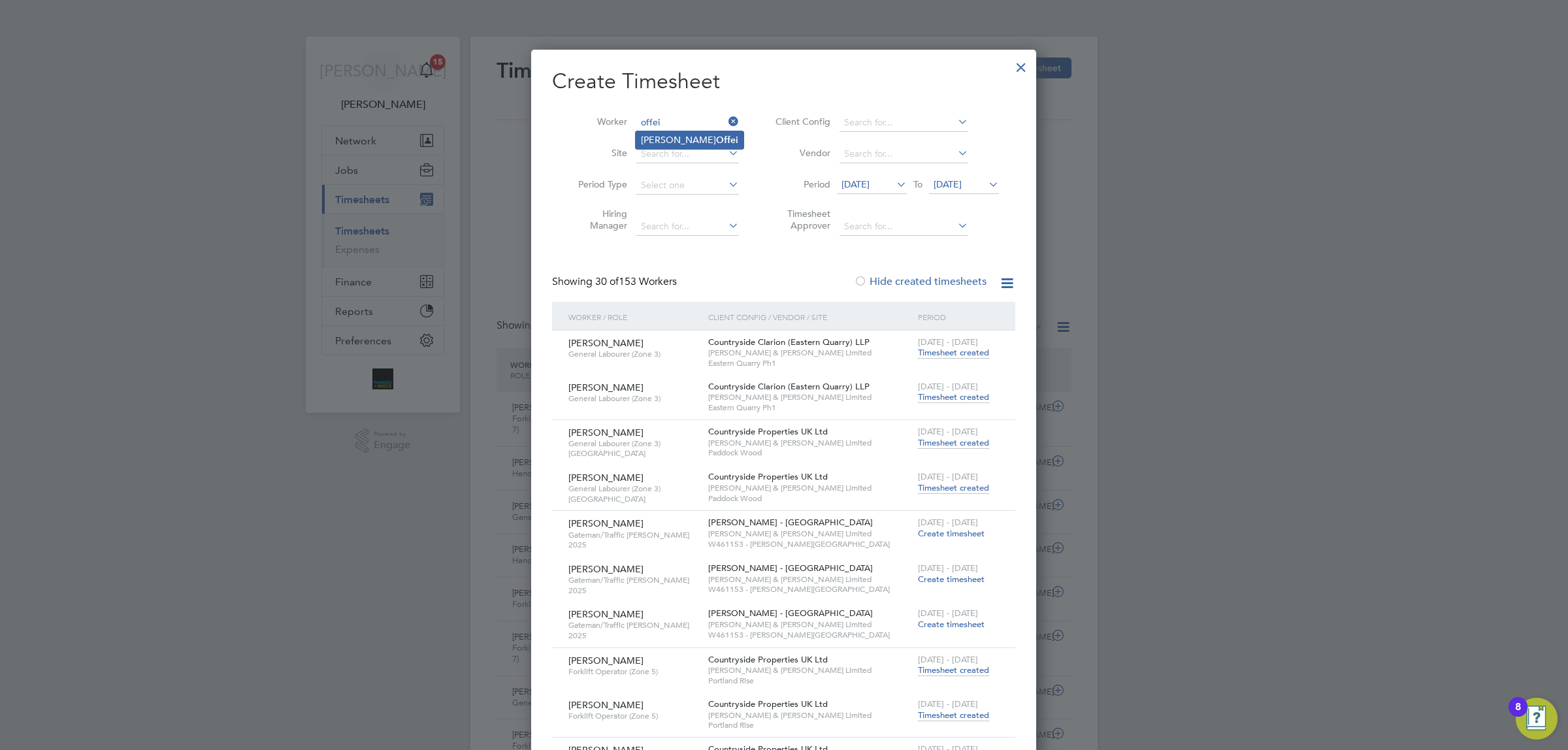
click at [671, 135] on li "[PERSON_NAME]" at bounding box center [689, 140] width 107 height 18
type input "[PERSON_NAME]"
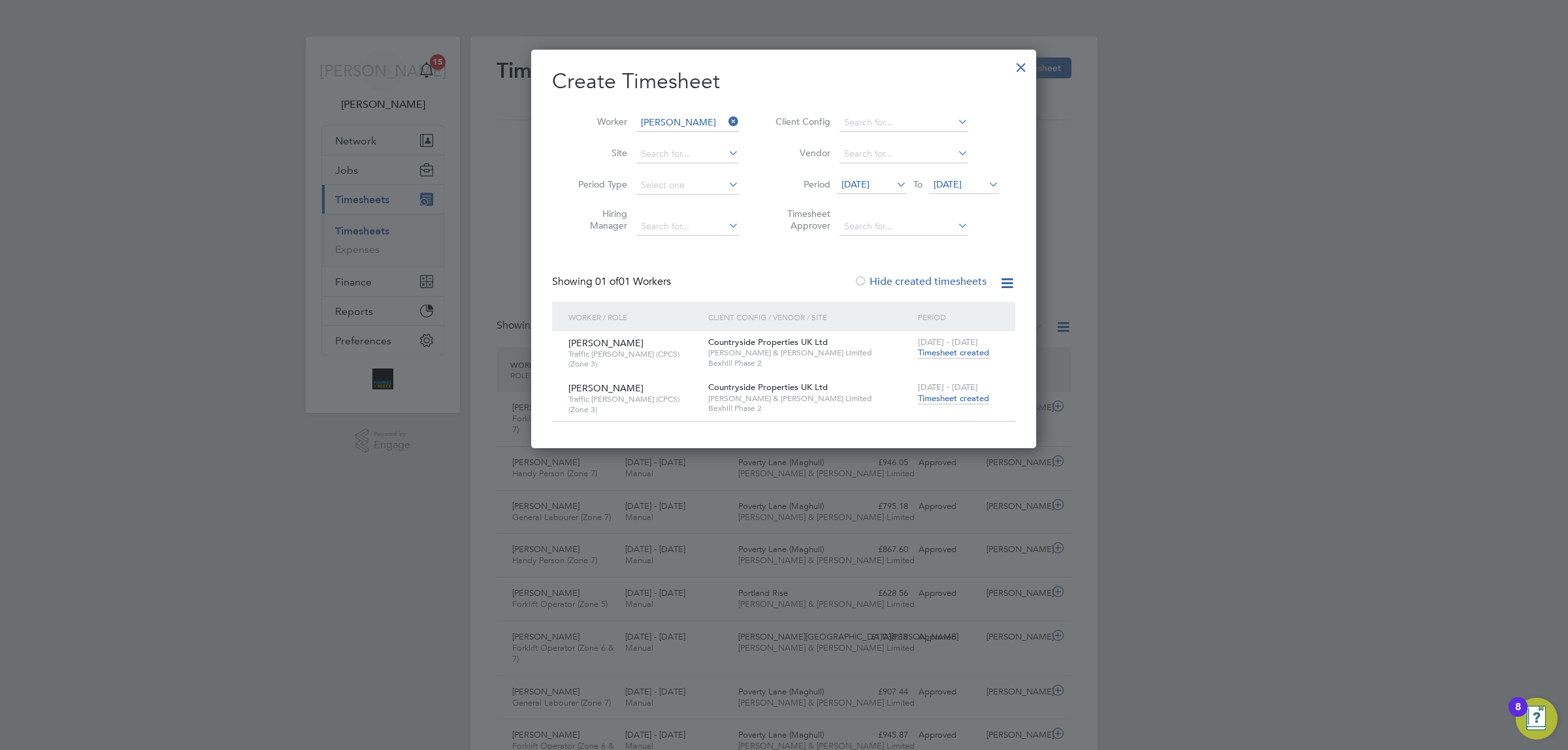
click at [969, 397] on span "Timesheet created" at bounding box center [953, 399] width 71 height 11
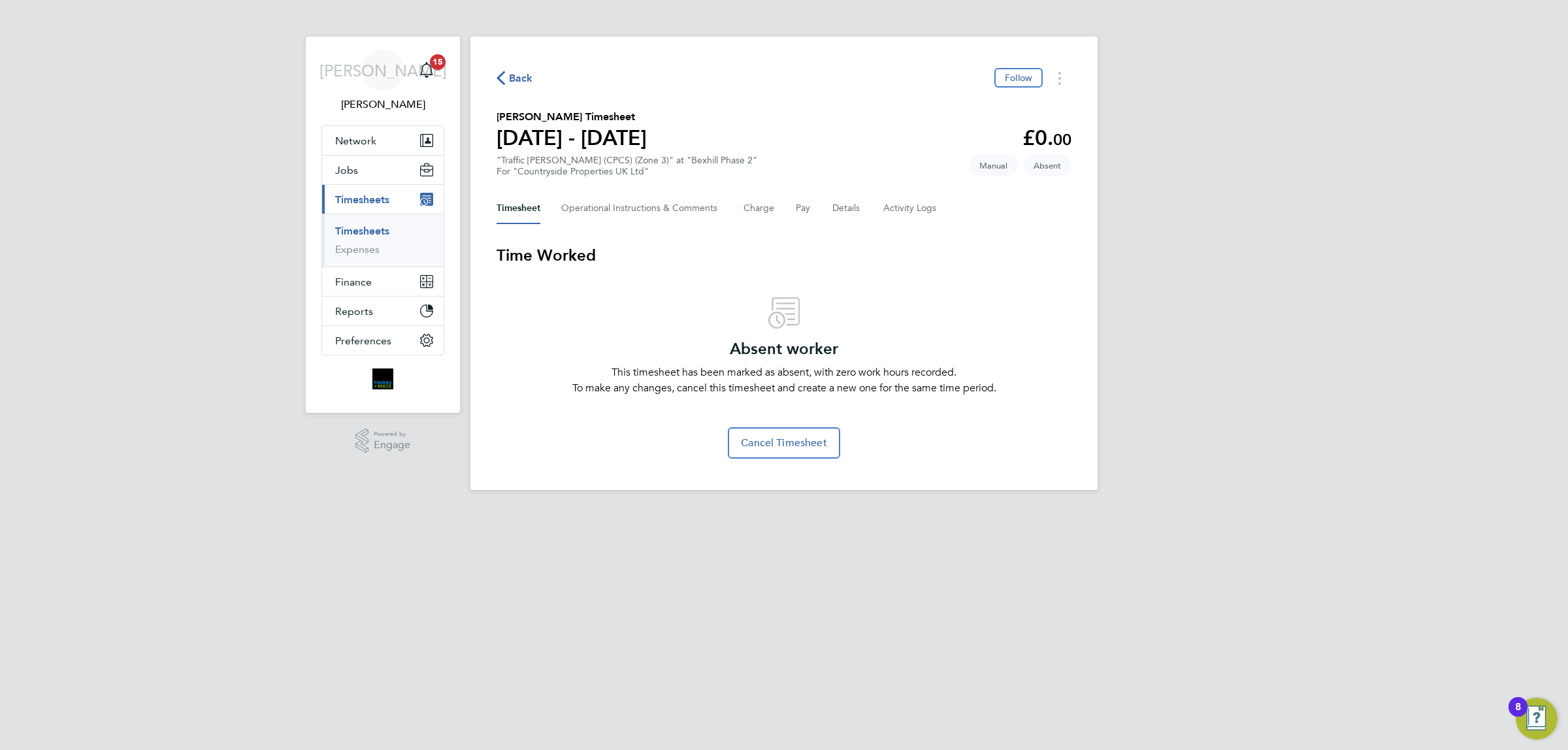
click at [525, 74] on span "Back" at bounding box center [521, 78] width 24 height 16
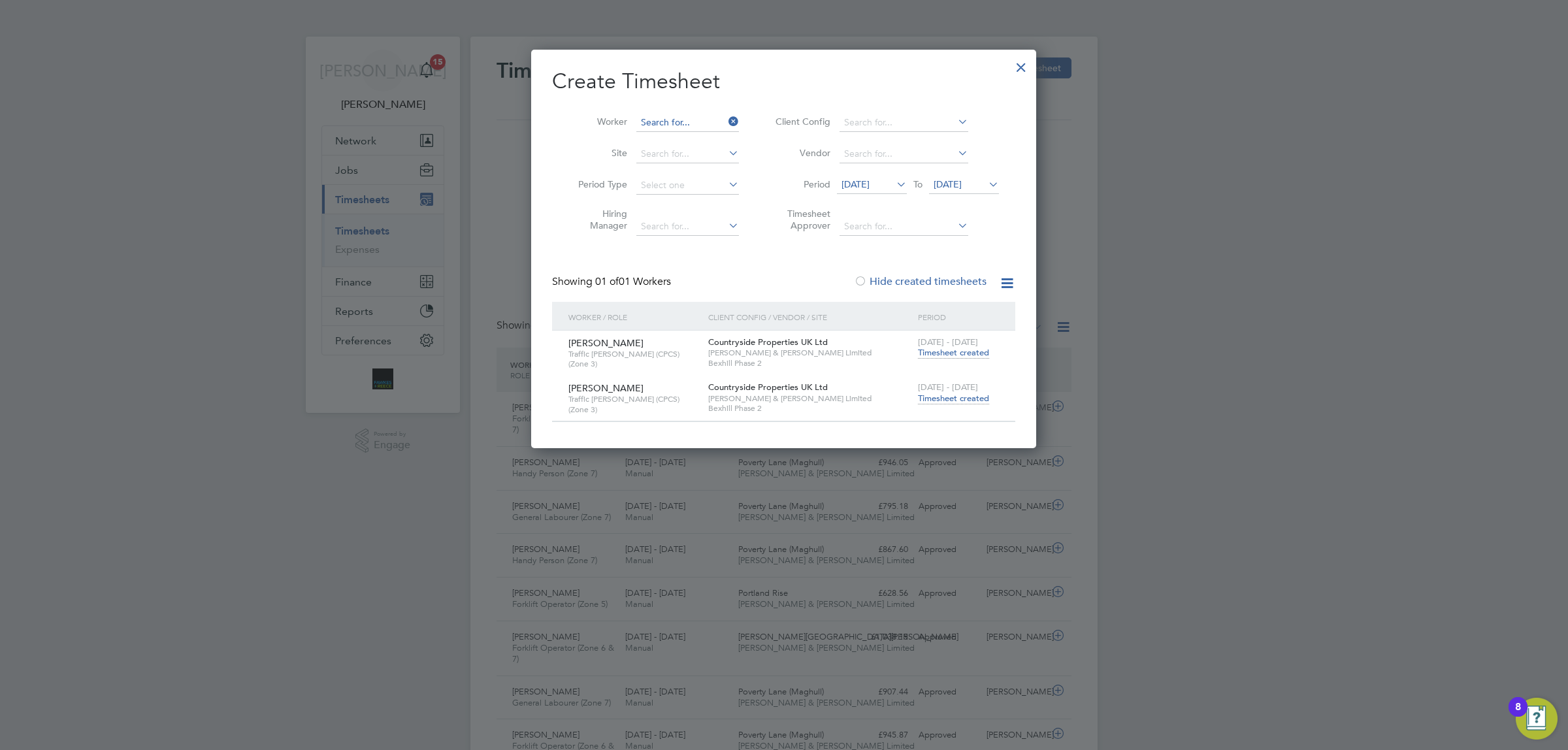
click at [688, 119] on input at bounding box center [687, 123] width 102 height 19
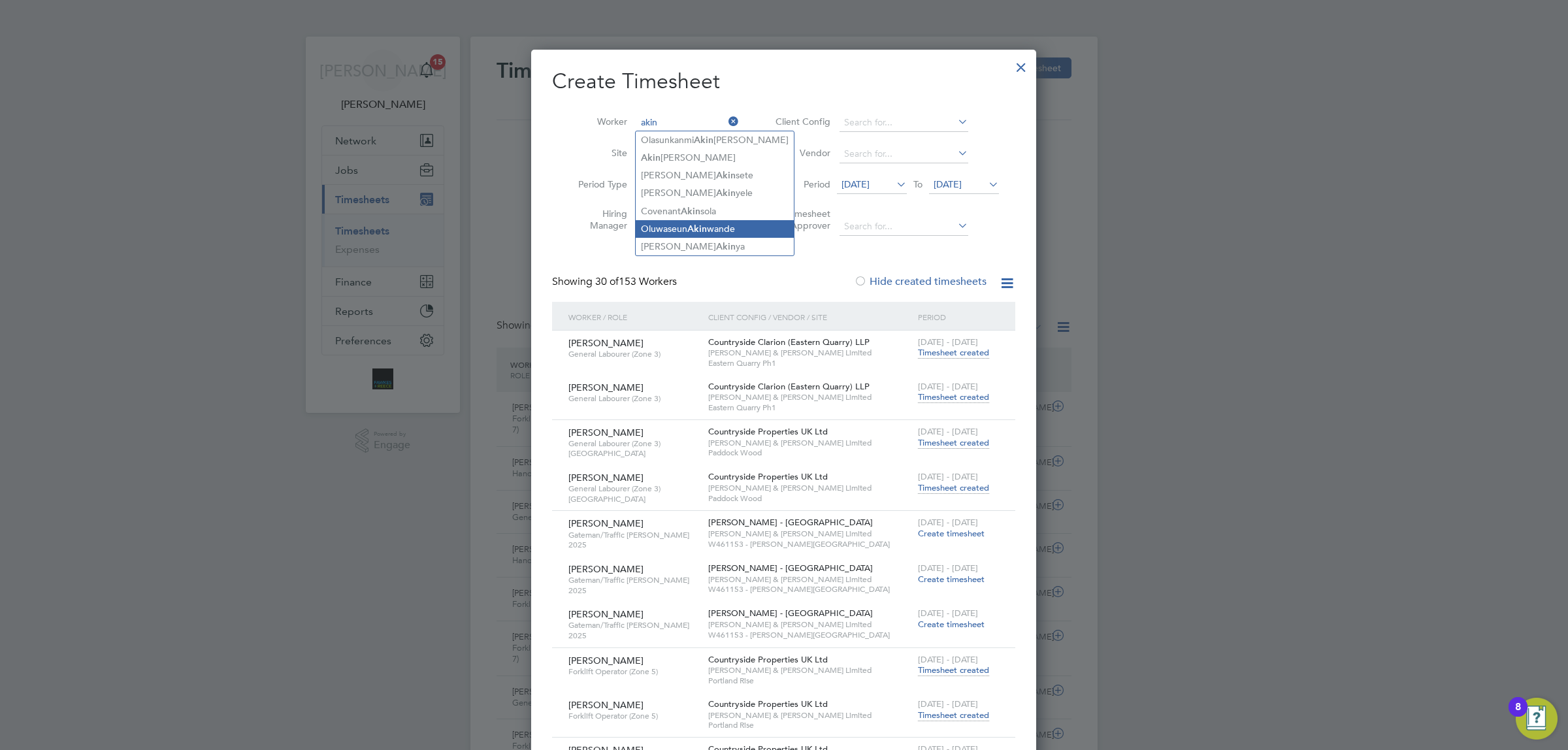
click at [724, 227] on li "[PERSON_NAME] wande" at bounding box center [714, 229] width 158 height 18
type input "[PERSON_NAME]"
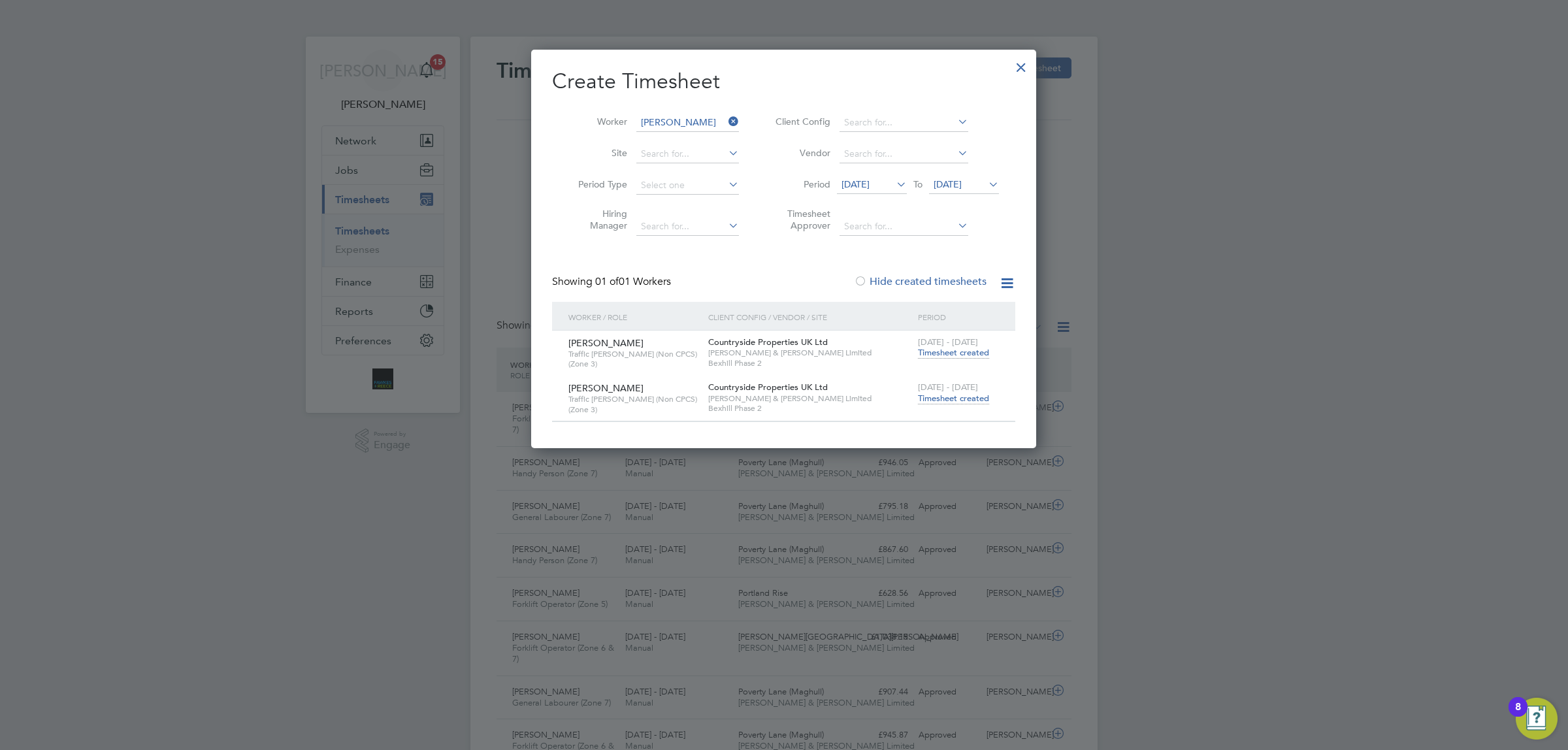
click at [952, 400] on span "Timesheet created" at bounding box center [953, 399] width 71 height 11
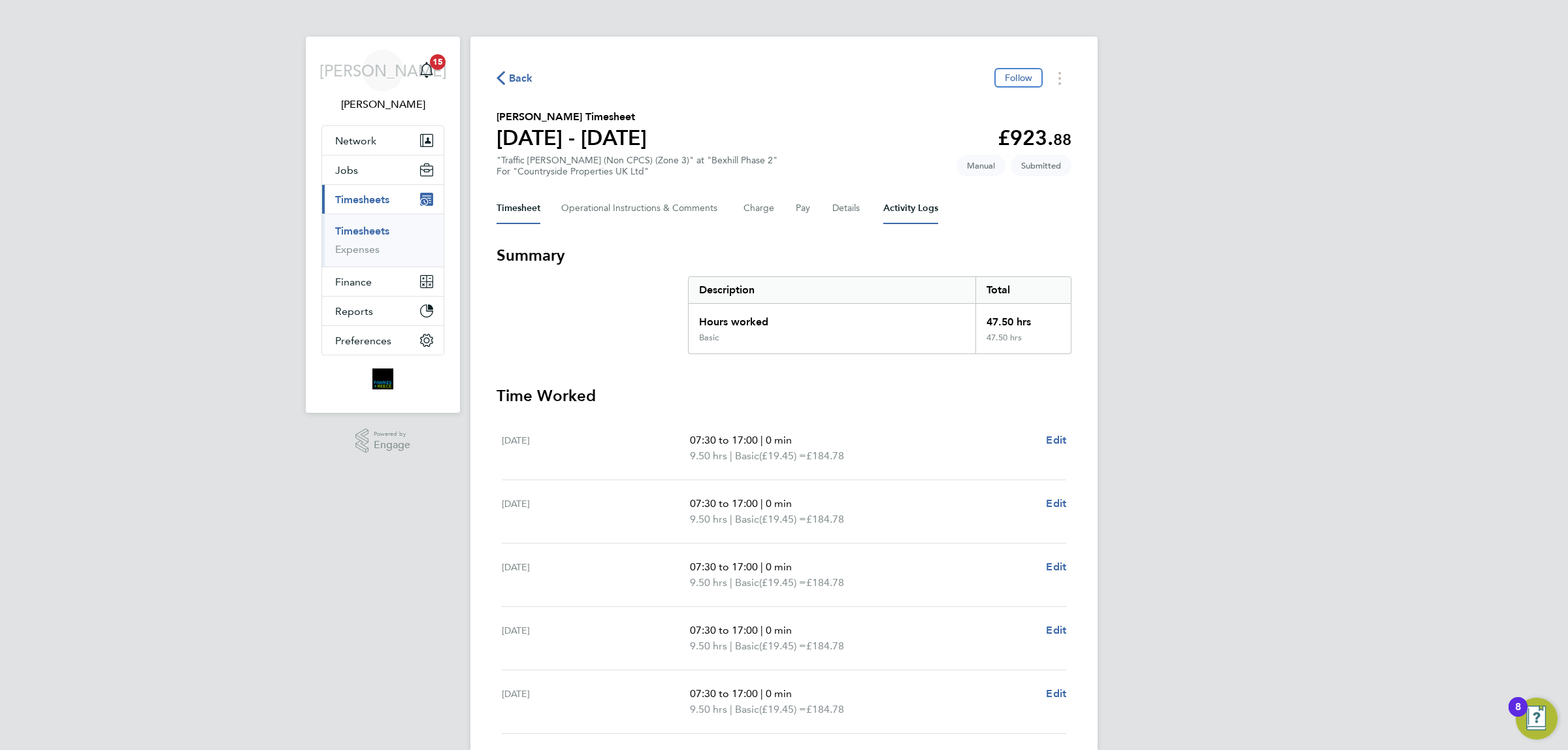
click at [906, 217] on Logs-tab "Activity Logs" at bounding box center [910, 209] width 55 height 32
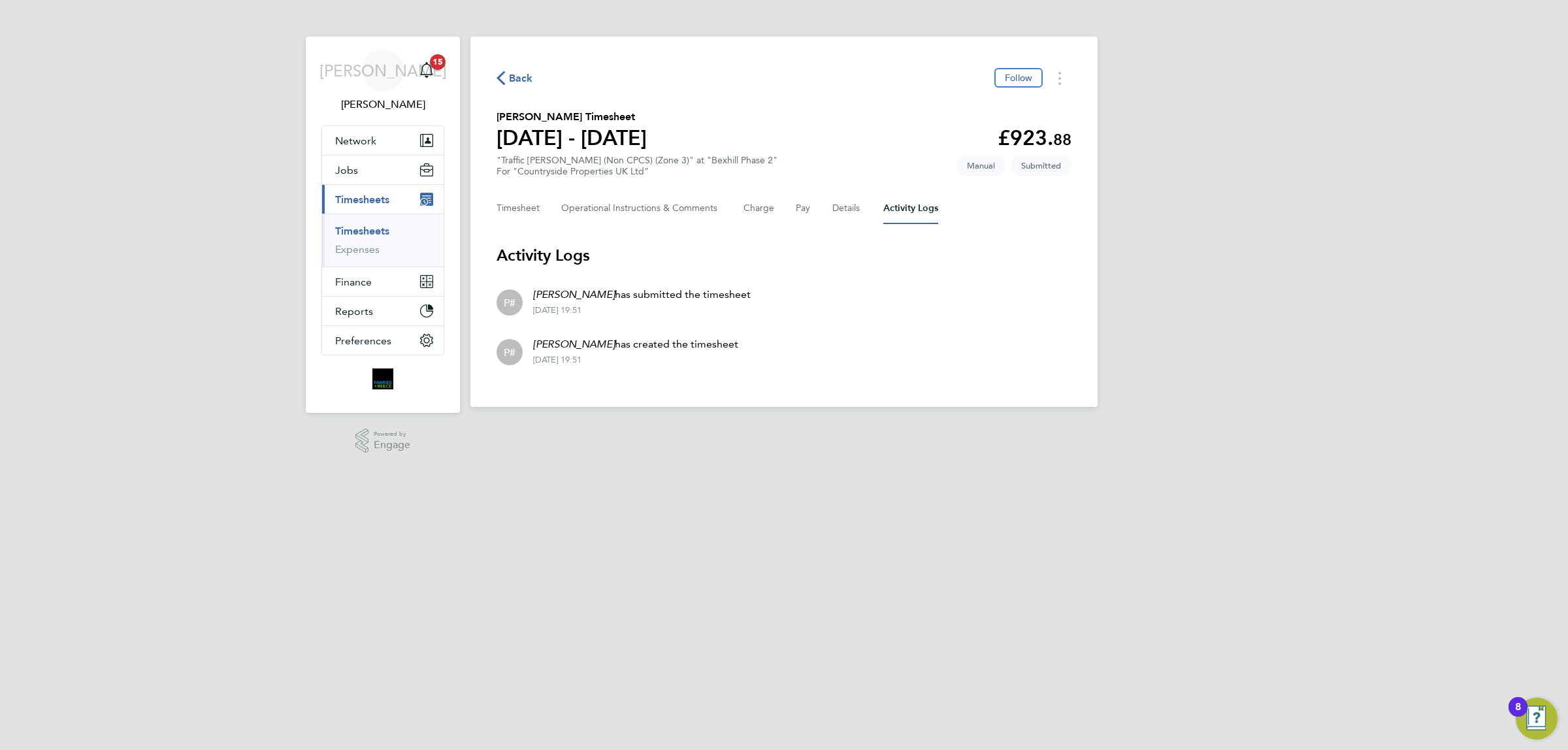
click at [523, 68] on div "Back Follow" at bounding box center [784, 78] width 575 height 20
